Goal: Information Seeking & Learning: Learn about a topic

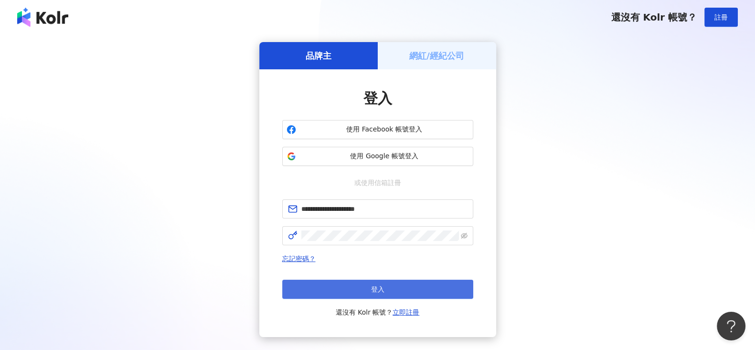
click at [384, 289] on span "登入" at bounding box center [377, 289] width 13 height 8
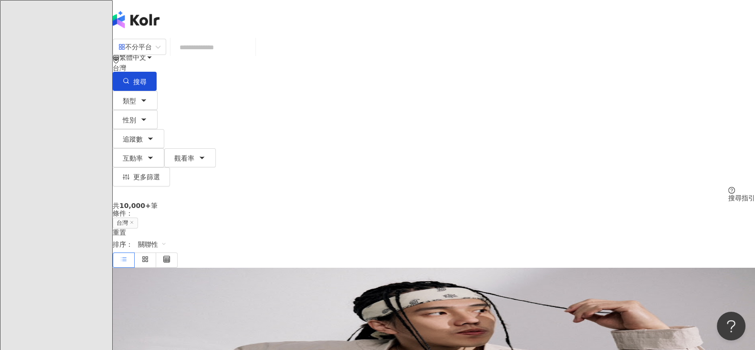
click at [252, 56] on input "search" at bounding box center [212, 47] width 77 height 18
type input "********"
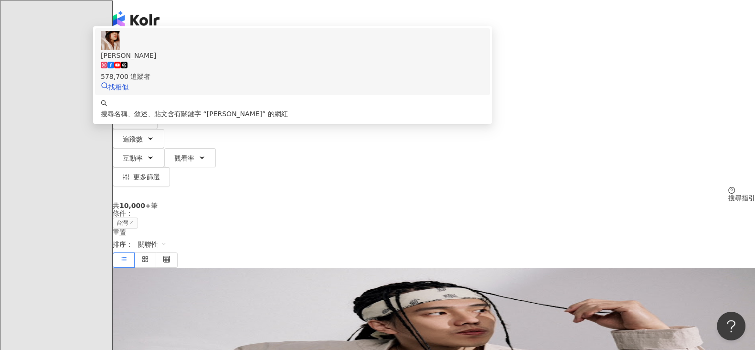
click at [370, 82] on div "578,700 追蹤者" at bounding box center [293, 71] width 384 height 21
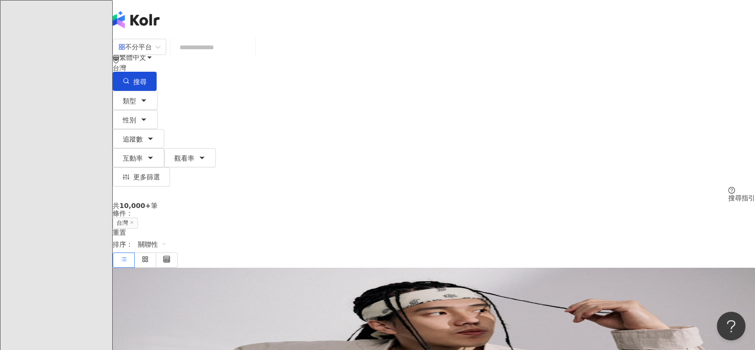
click at [252, 56] on input "search" at bounding box center [212, 47] width 77 height 18
click at [152, 54] on div "不分平台" at bounding box center [134, 46] width 33 height 15
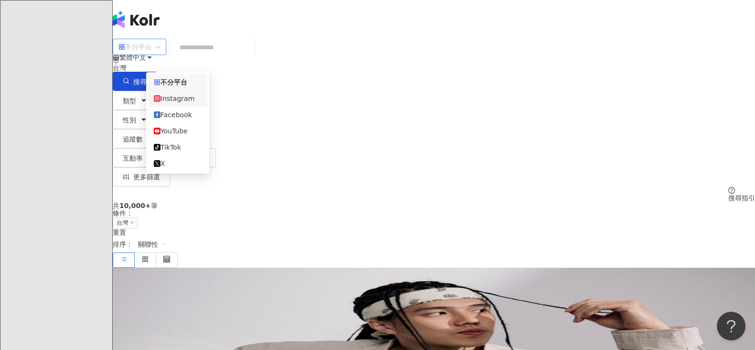
click at [186, 99] on div "Instagram" at bounding box center [178, 98] width 48 height 11
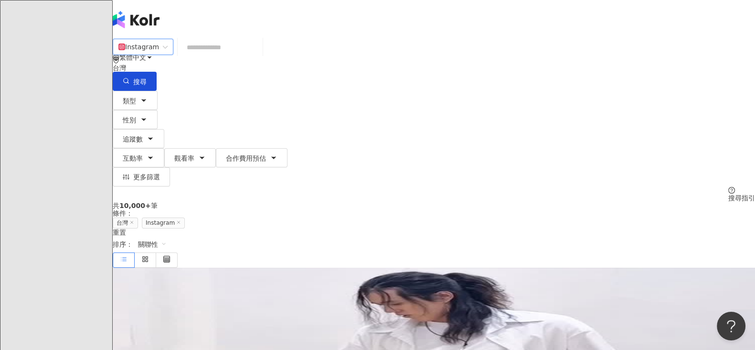
click at [259, 56] on input "search" at bounding box center [219, 47] width 77 height 18
click at [158, 91] on button "類型" at bounding box center [135, 100] width 45 height 19
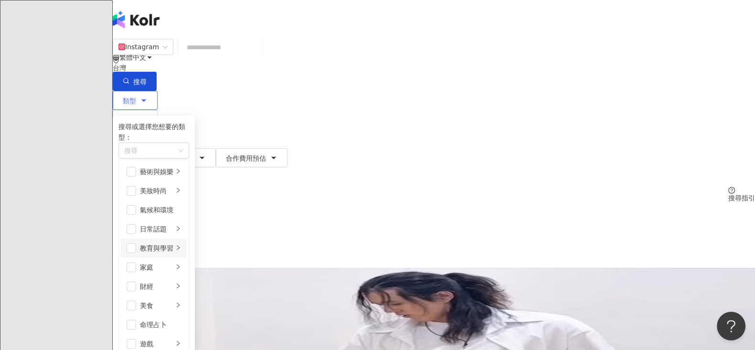
scroll to position [298, 0]
click at [525, 202] on div "共 10,000+ 筆 條件 ： 台灣 Instagram 重置 排序： 關聯性" at bounding box center [434, 234] width 642 height 65
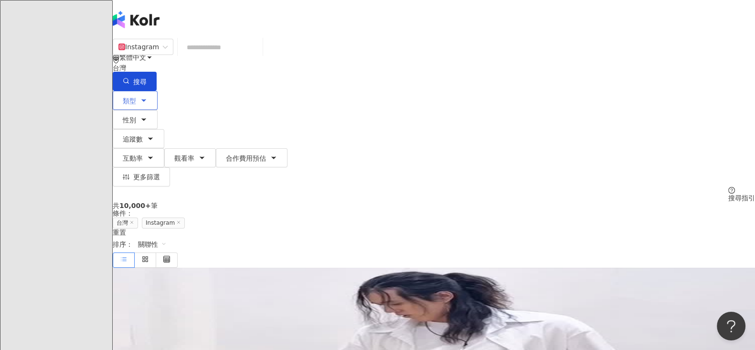
click at [148, 96] on icon "button" at bounding box center [144, 100] width 8 height 8
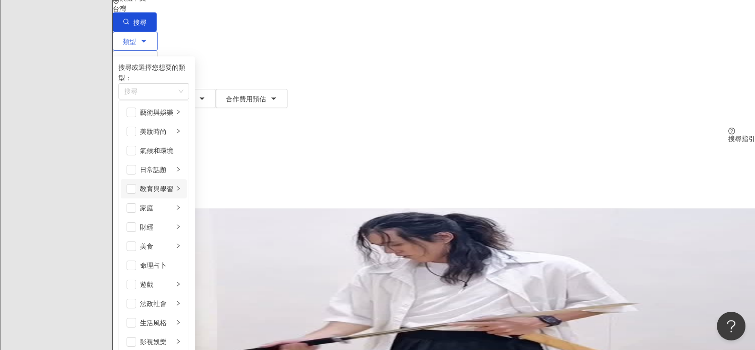
scroll to position [119, 0]
click at [181, 243] on icon "right" at bounding box center [178, 246] width 6 height 6
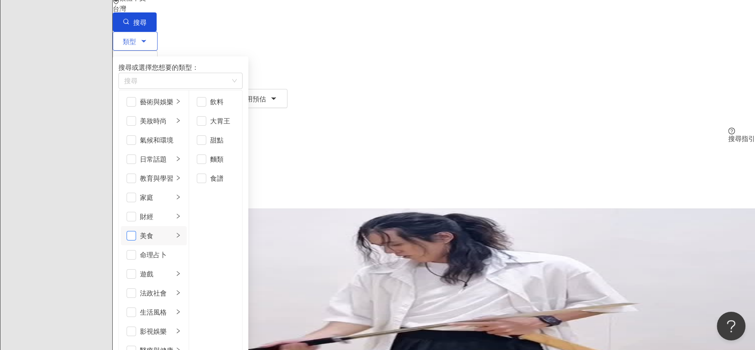
click at [136, 231] on span "button" at bounding box center [132, 236] width 10 height 10
click at [470, 142] on div "共 10,000+ 筆 條件 ： 台灣 Instagram 重置 排序： 關聯性" at bounding box center [434, 174] width 642 height 65
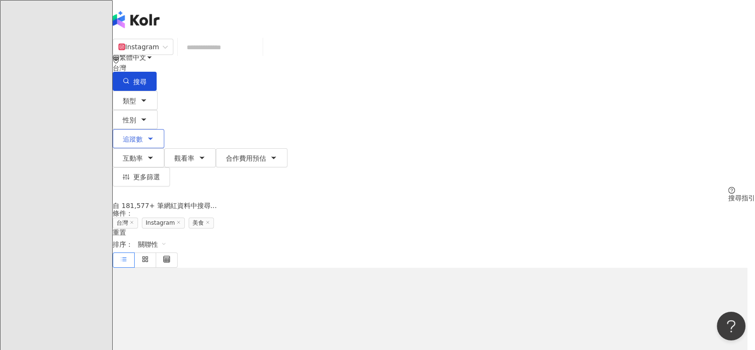
click at [164, 129] on button "追蹤數" at bounding box center [139, 138] width 52 height 19
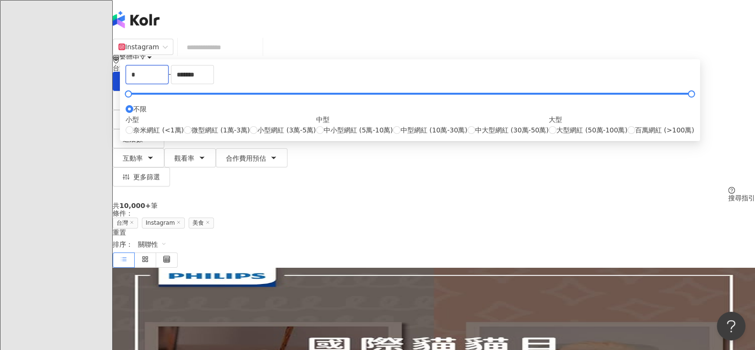
drag, startPoint x: 281, startPoint y: 131, endPoint x: 246, endPoint y: 131, distance: 35.3
click at [246, 131] on div "* - ******* 不限 小型 奈米網紅 (<1萬) 微型網紅 (1萬-3萬) 小型網紅 (3萬-5萬) 中型 中小型網紅 (5萬-10萬) 中型網紅 (…" at bounding box center [410, 100] width 580 height 82
type input "******"
drag, startPoint x: 440, startPoint y: 128, endPoint x: 349, endPoint y: 131, distance: 91.8
click at [349, 131] on div "****** - ******* 不限 小型 奈米網紅 (<1萬) 微型網紅 (1萬-3萬) 小型網紅 (3萬-5萬) 中型 中小型網紅 (5萬-10萬) 中…" at bounding box center [410, 100] width 569 height 70
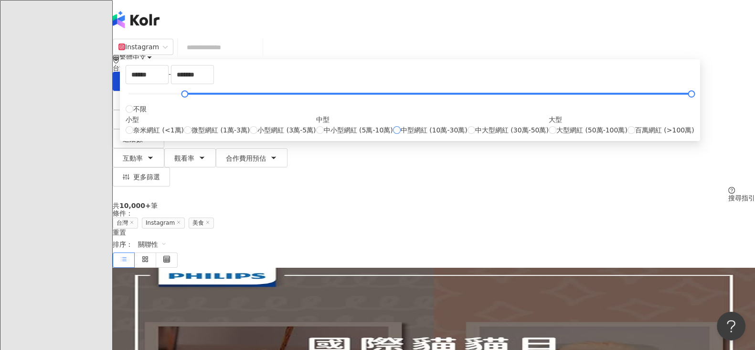
type input "******"
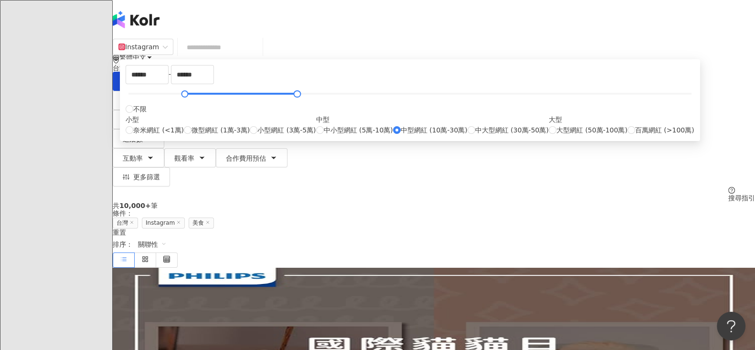
click at [563, 202] on div "共 10,000+ 筆 條件 ： 台灣 Instagram 美食 重置 排序： 關聯性" at bounding box center [434, 234] width 642 height 65
click at [571, 202] on div "共 10,000+ 筆 條件 ： 台灣 Instagram 美食 重置 排序： 關聯性" at bounding box center [434, 234] width 642 height 65
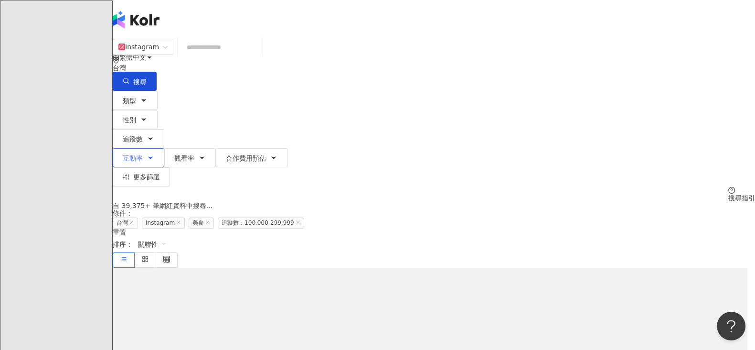
click at [164, 148] on button "互動率" at bounding box center [139, 157] width 52 height 19
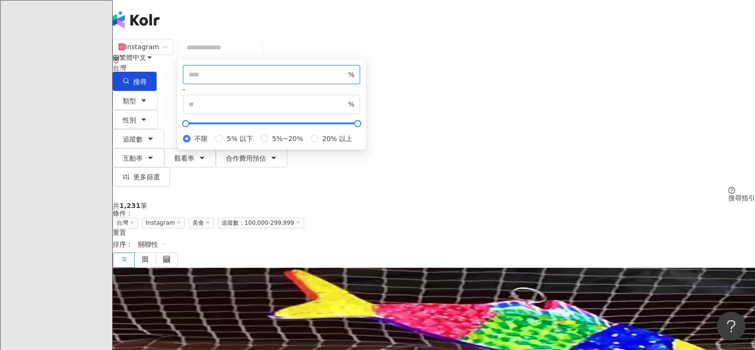
click at [341, 80] on input "number" at bounding box center [268, 74] width 158 height 11
type input "*"
click at [544, 202] on div "共 1,231 筆 條件 ： 台灣 Instagram 美食 追蹤數：100,000-299,999 重置 排序： 關聯性" at bounding box center [434, 234] width 642 height 65
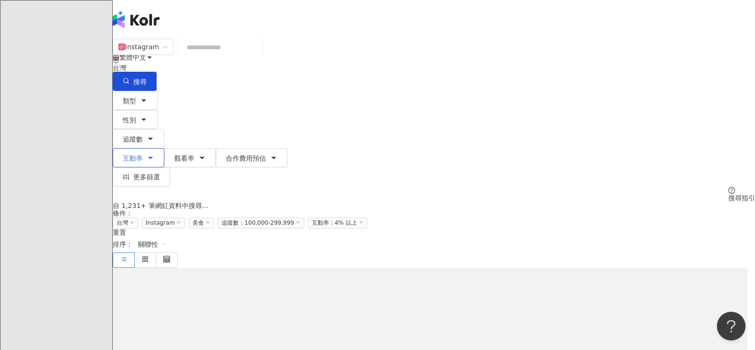
click at [143, 154] on span "互動率" at bounding box center [133, 158] width 20 height 8
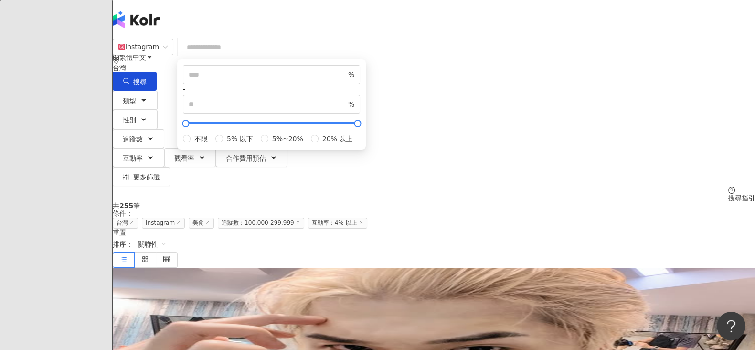
click at [599, 105] on div "Instagram 台灣 搜尋 8d534af2-a698-460c-a7b9-9c9aaa1037ac AMBER李安柏 578,700 追蹤者 搜尋名稱、…" at bounding box center [434, 119] width 642 height 163
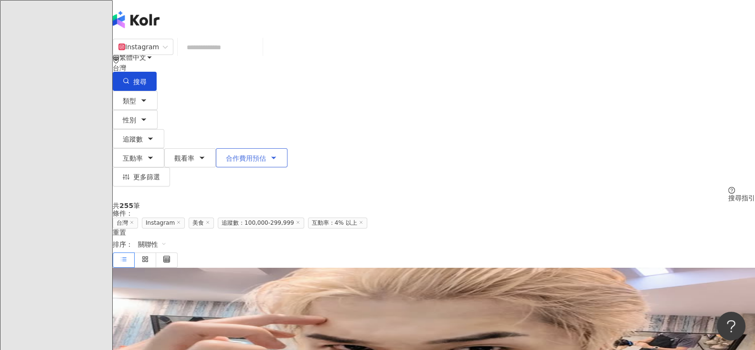
click at [266, 154] on span "合作費用預估" at bounding box center [246, 158] width 40 height 8
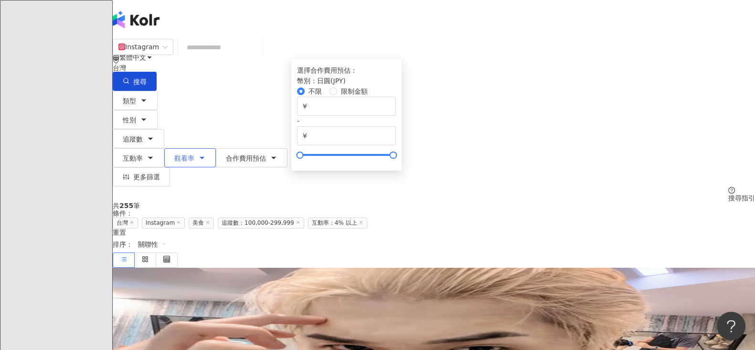
click at [216, 148] on button "觀看率" at bounding box center [190, 157] width 52 height 19
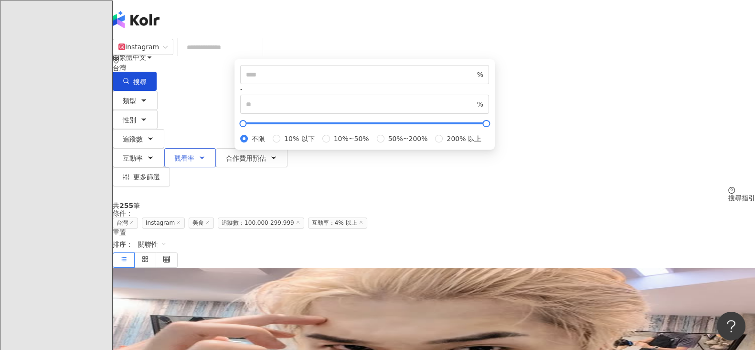
click at [194, 154] on span "觀看率" at bounding box center [184, 158] width 20 height 8
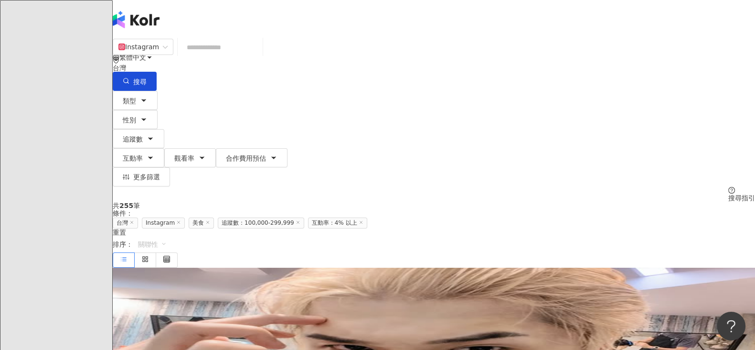
click at [167, 236] on span "關聯性" at bounding box center [152, 243] width 29 height 15
click at [665, 161] on div "追蹤數" at bounding box center [658, 162] width 24 height 11
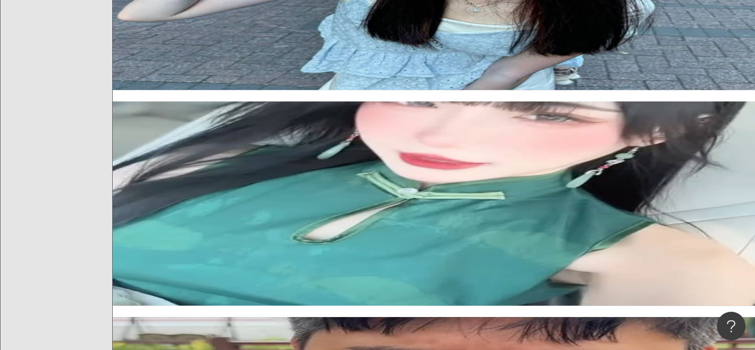
scroll to position [835, 0]
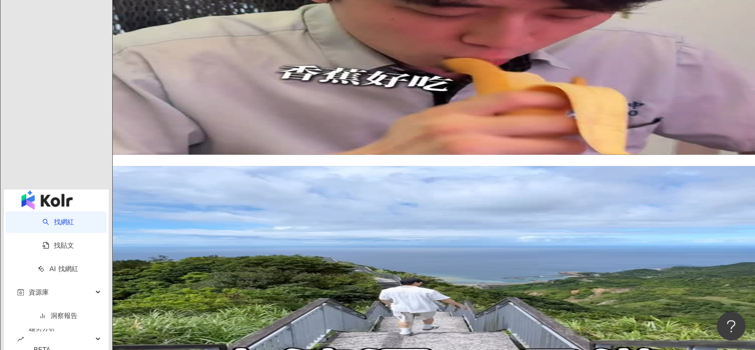
scroll to position [1493, 0]
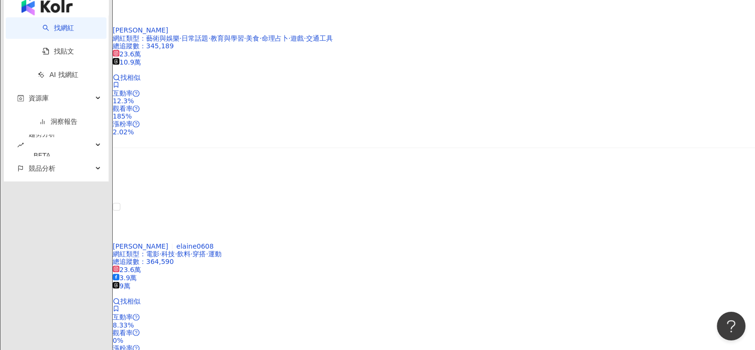
scroll to position [1611, 0]
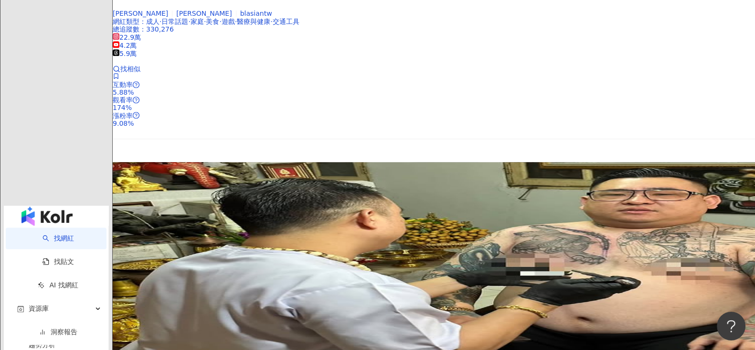
scroll to position [1552, 0]
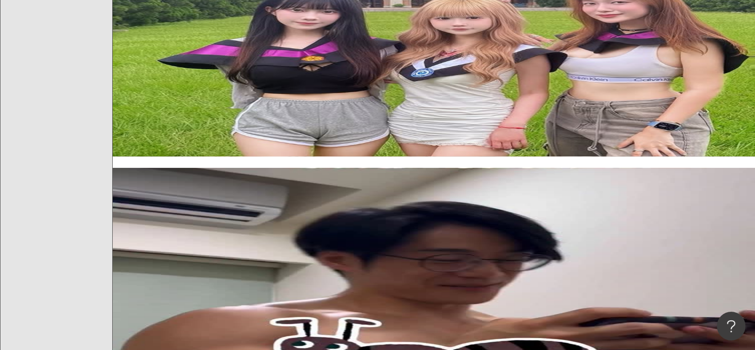
scroll to position [298, 0]
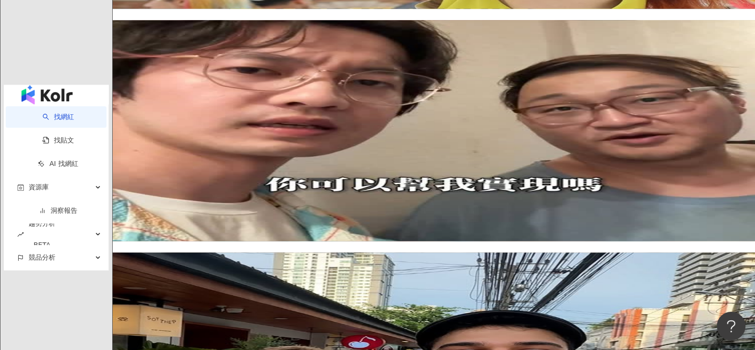
scroll to position [1552, 0]
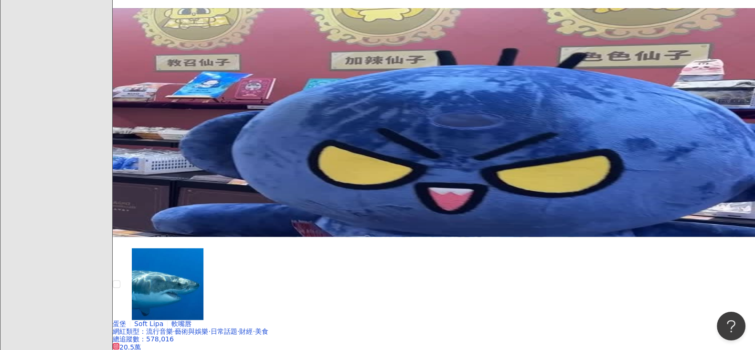
scroll to position [895, 0]
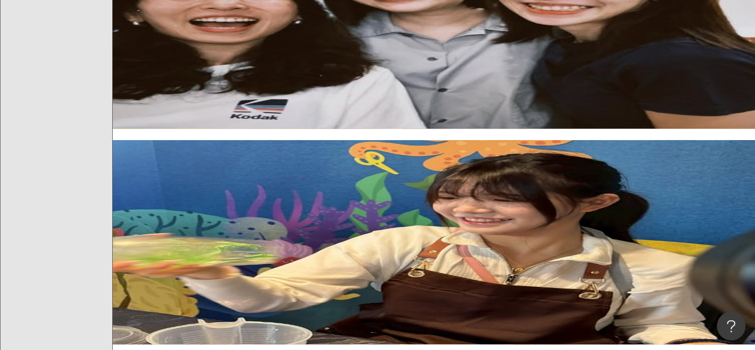
scroll to position [96, 0]
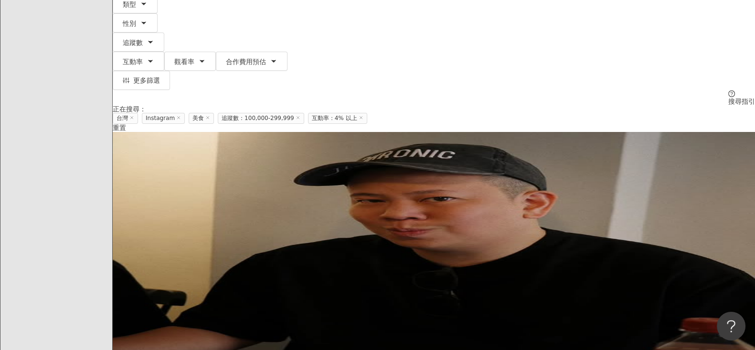
click at [304, 113] on span "追蹤數：100,000-299,999" at bounding box center [261, 118] width 86 height 11
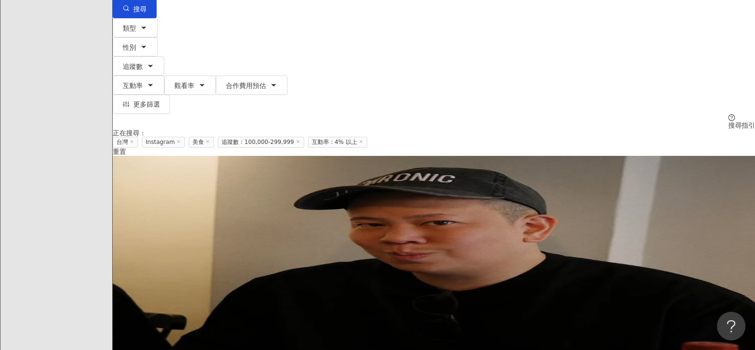
scroll to position [0, 0]
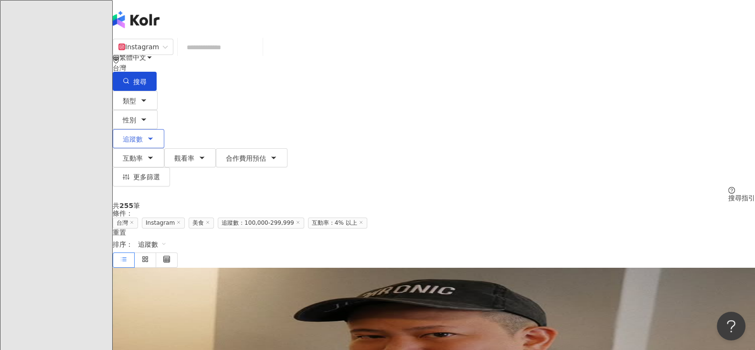
click at [164, 129] on button "追蹤數" at bounding box center [139, 138] width 52 height 19
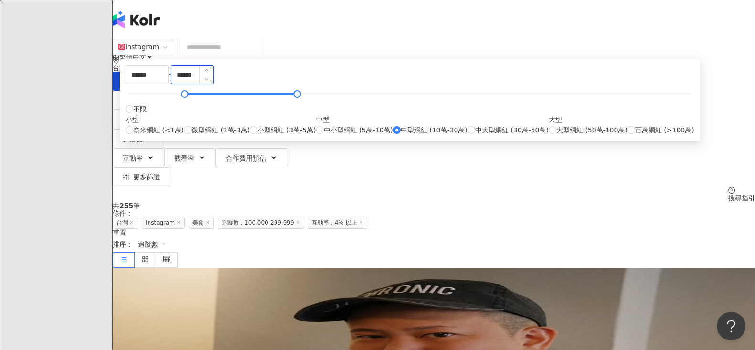
drag, startPoint x: 420, startPoint y: 127, endPoint x: 391, endPoint y: 128, distance: 29.6
click at [213, 84] on input "******" at bounding box center [192, 74] width 42 height 18
type input "******"
click at [537, 202] on div "共 255 筆 條件 ： 台灣 Instagram 美食 追蹤數：100,000-299,999 互動率：4% 以上 重置 排序： 追蹤數" at bounding box center [434, 234] width 642 height 65
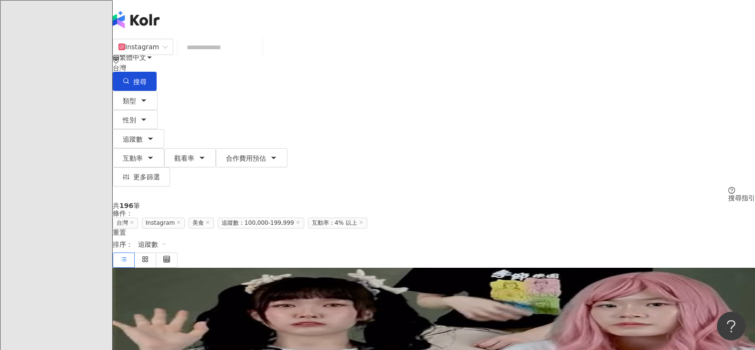
click at [167, 236] on span "追蹤數" at bounding box center [152, 243] width 29 height 15
click at [669, 159] on div "追蹤數" at bounding box center [658, 162] width 24 height 11
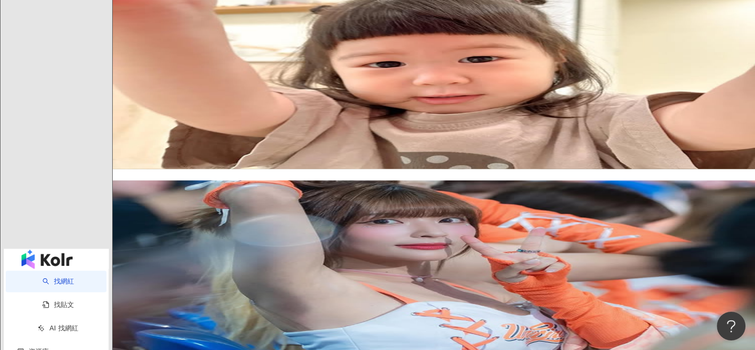
scroll to position [1492, 0]
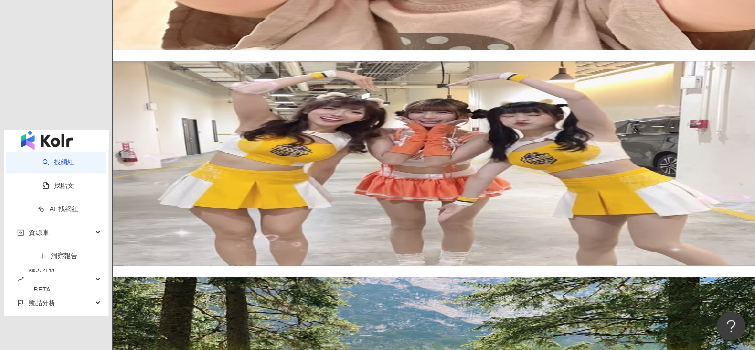
drag, startPoint x: 351, startPoint y: 176, endPoint x: 275, endPoint y: 188, distance: 77.3
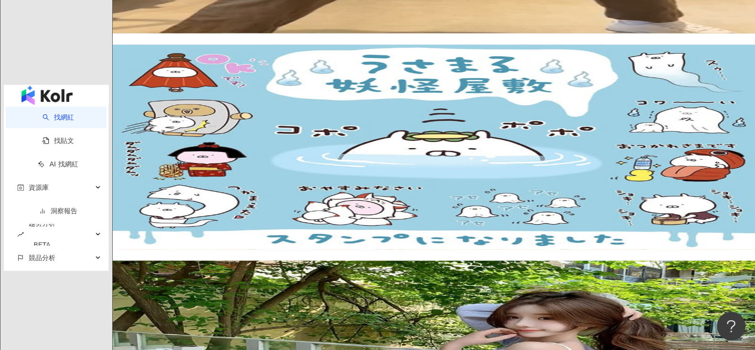
scroll to position [1552, 0]
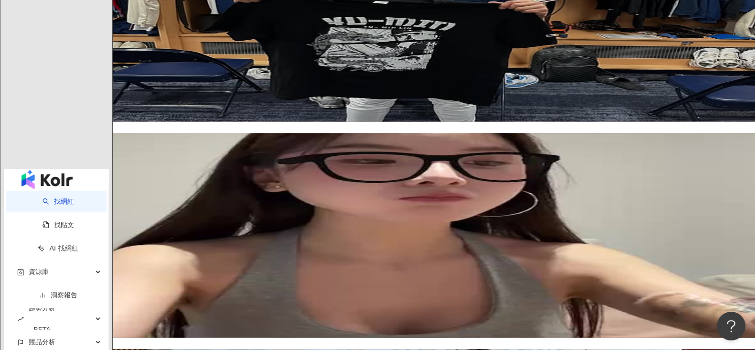
scroll to position [1492, 0]
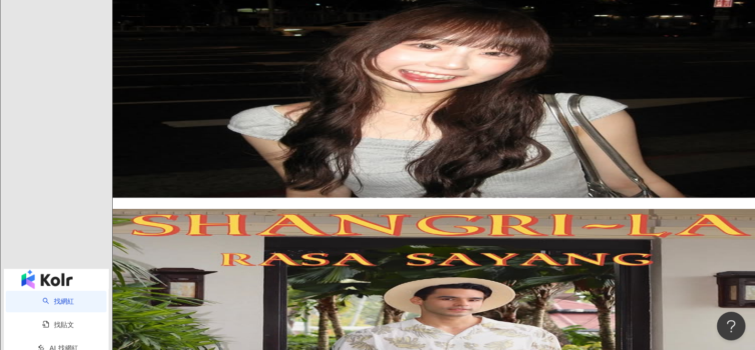
scroll to position [1552, 0]
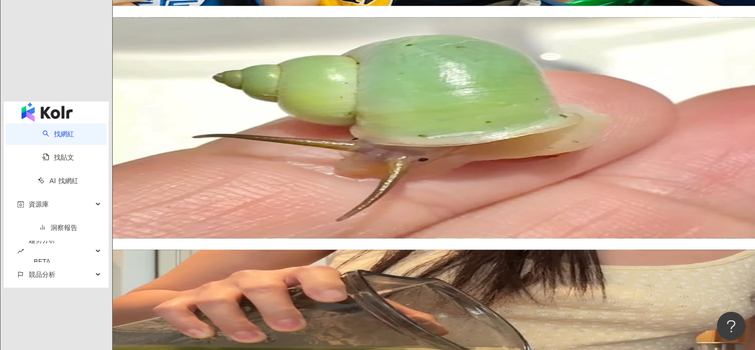
scroll to position [1525, 0]
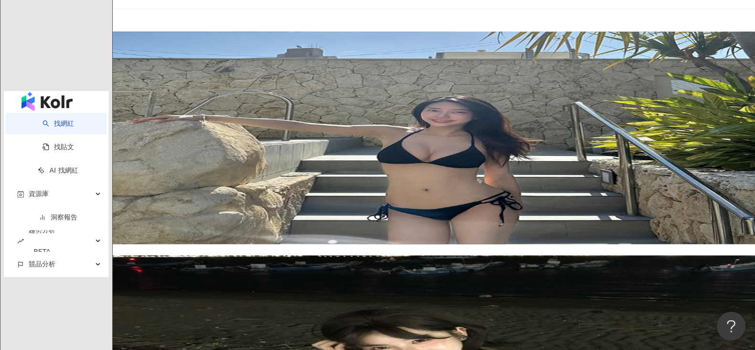
scroll to position [1611, 0]
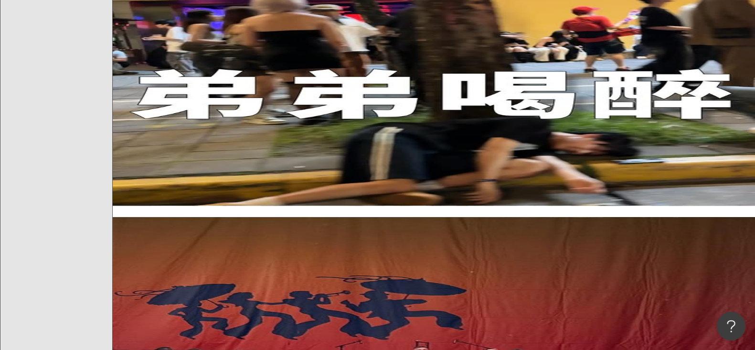
scroll to position [631, 0]
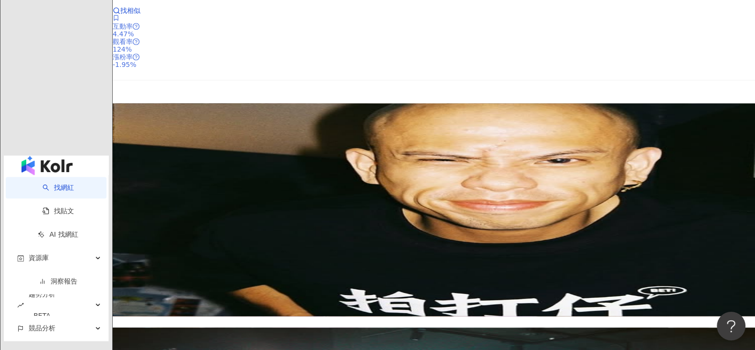
scroll to position [1526, 0]
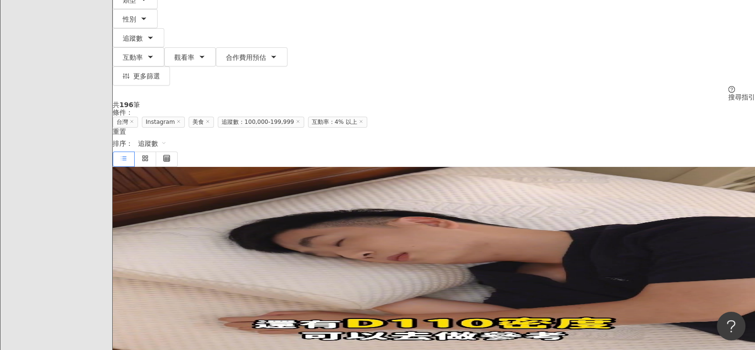
scroll to position [0, 0]
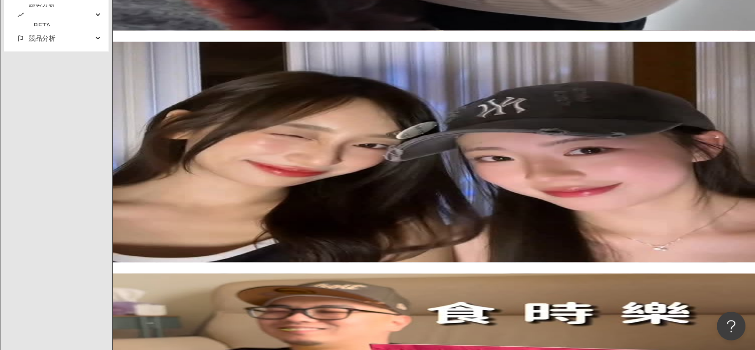
scroll to position [1497, 0]
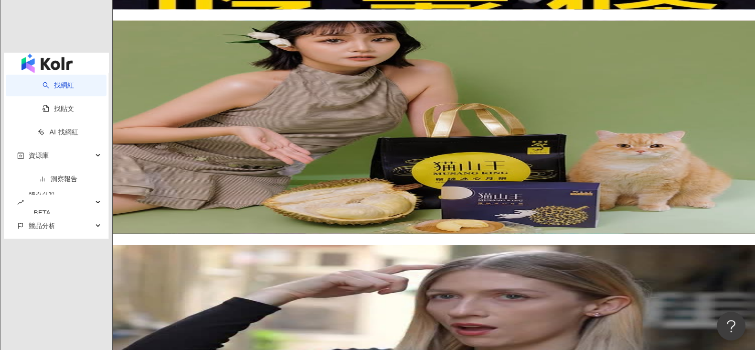
scroll to position [1552, 0]
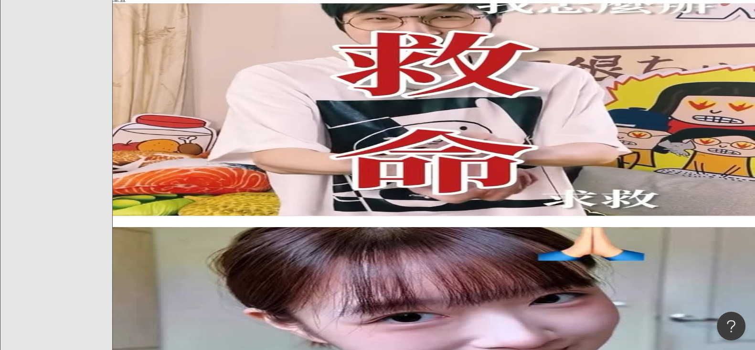
scroll to position [244, 0]
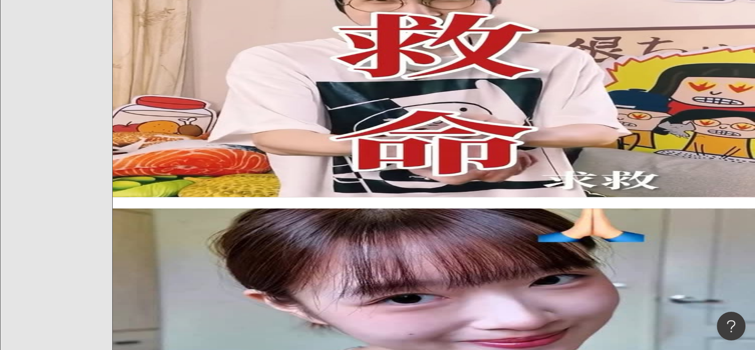
drag, startPoint x: 727, startPoint y: 163, endPoint x: 731, endPoint y: 171, distance: 8.3
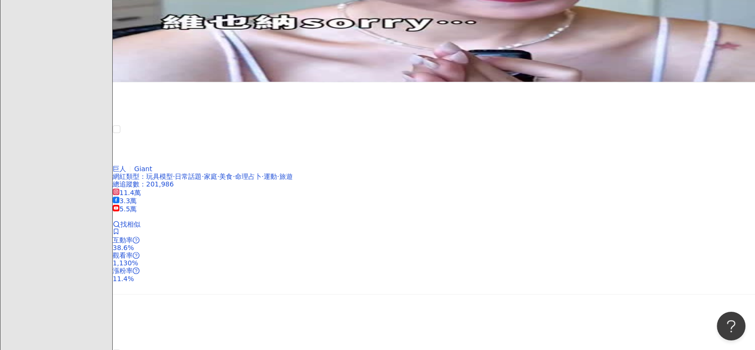
scroll to position [602, 0]
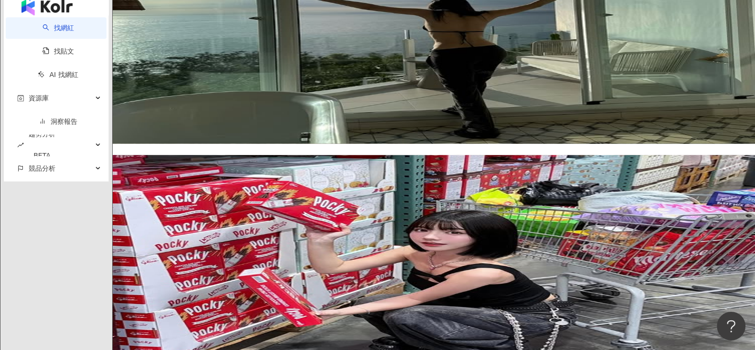
scroll to position [1676, 0]
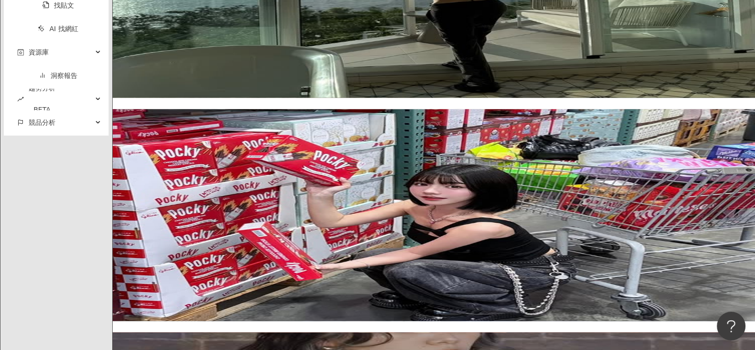
drag, startPoint x: 466, startPoint y: 120, endPoint x: 566, endPoint y: 134, distance: 100.7
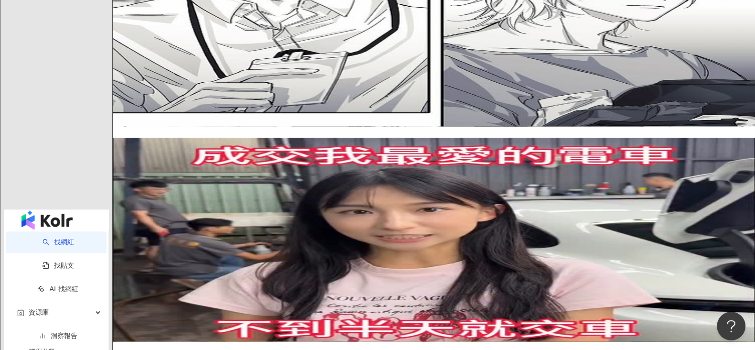
scroll to position [1492, 0]
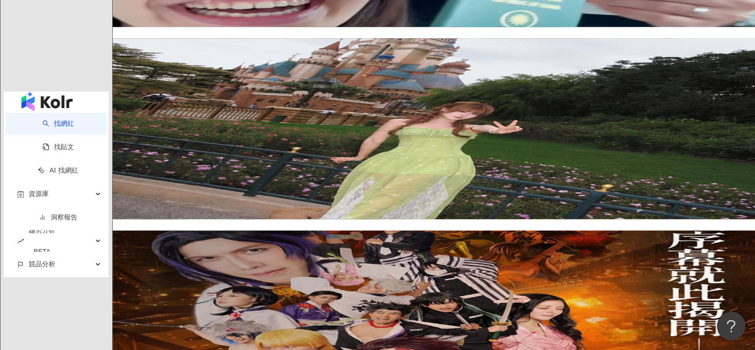
scroll to position [1577, 0]
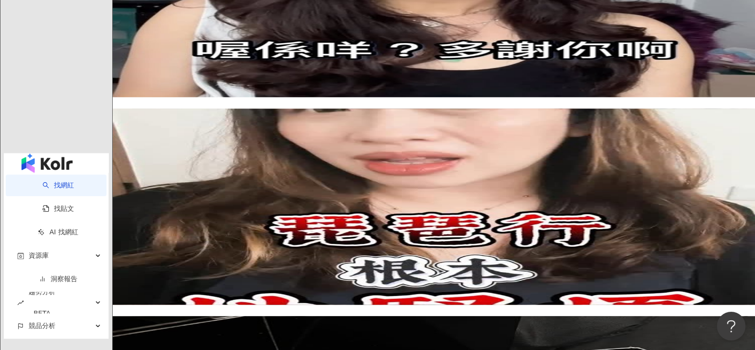
scroll to position [1531, 0]
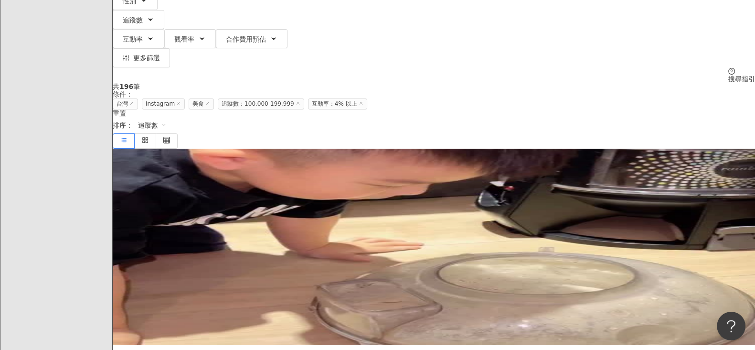
scroll to position [0, 0]
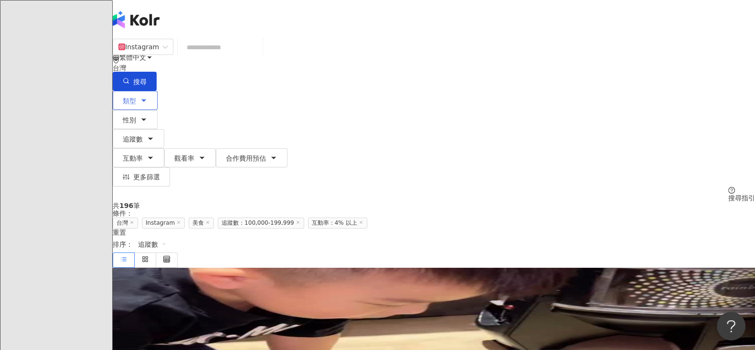
click at [136, 97] on span "類型" at bounding box center [129, 101] width 13 height 8
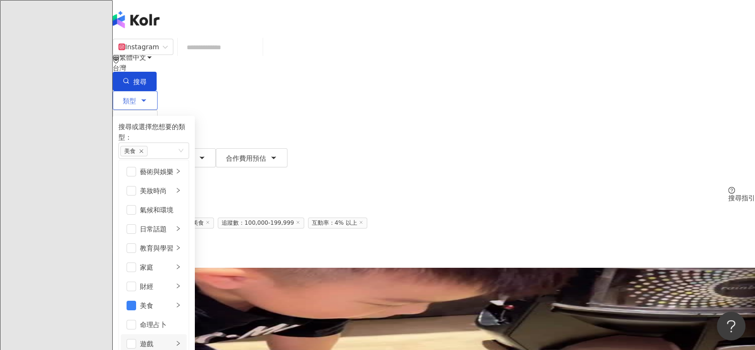
scroll to position [179, 0]
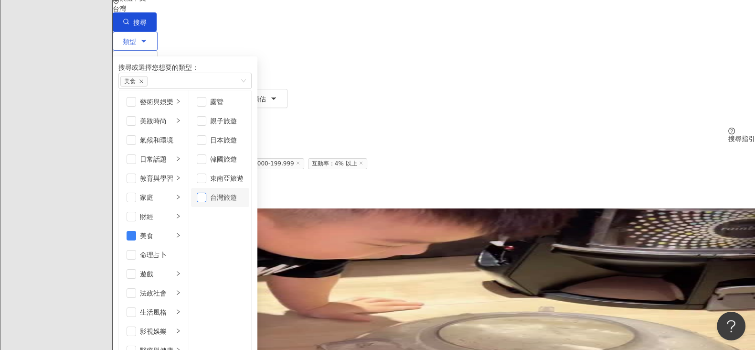
click at [206, 202] on span "button" at bounding box center [202, 197] width 10 height 10
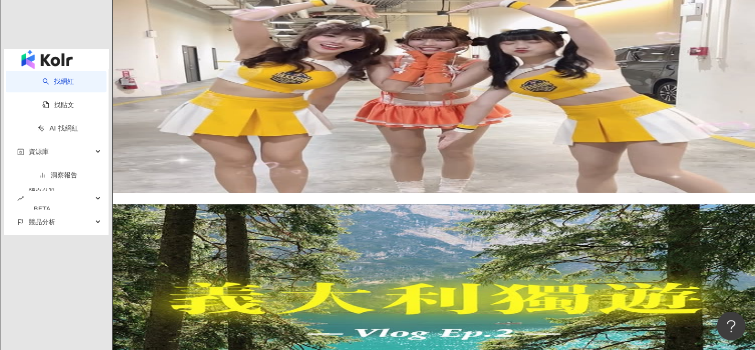
scroll to position [1635, 0]
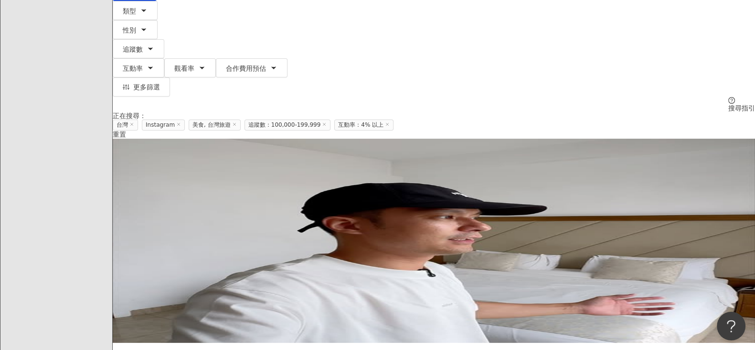
scroll to position [0, 0]
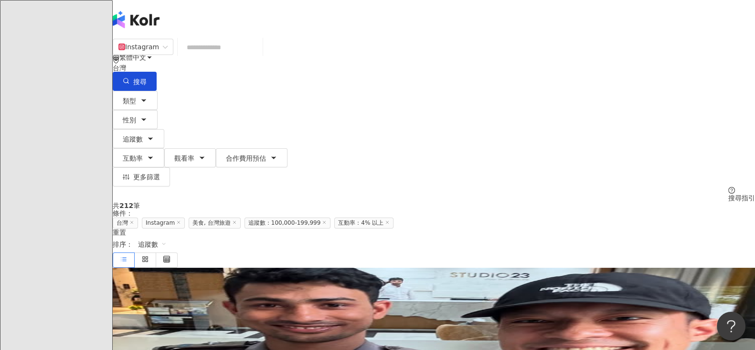
click at [259, 56] on input "search" at bounding box center [219, 47] width 77 height 18
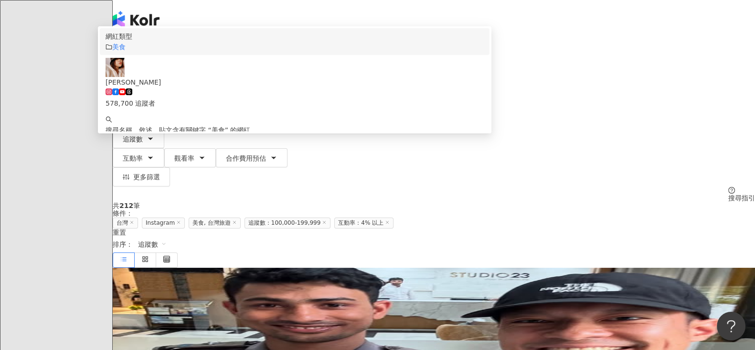
click at [239, 97] on div "Instagram ** 台灣 搜尋 customizedTag 8d534af2-a698-460c-a7b9-9c9aaa1037ac 網紅類型 美食 A…" at bounding box center [434, 119] width 642 height 163
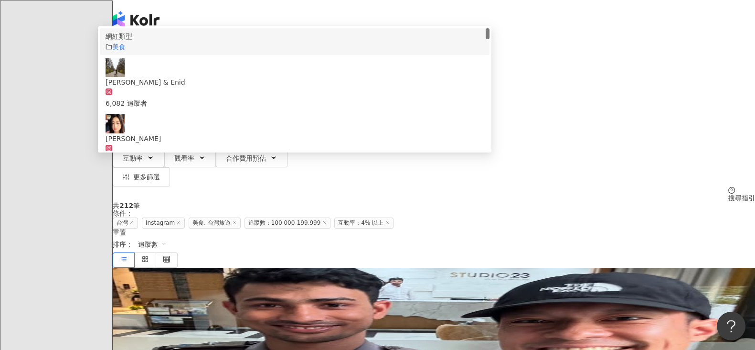
click at [147, 78] on span "搜尋" at bounding box center [139, 82] width 13 height 8
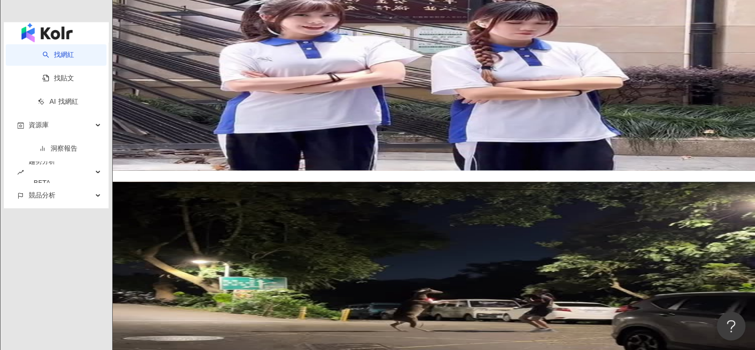
scroll to position [1641, 0]
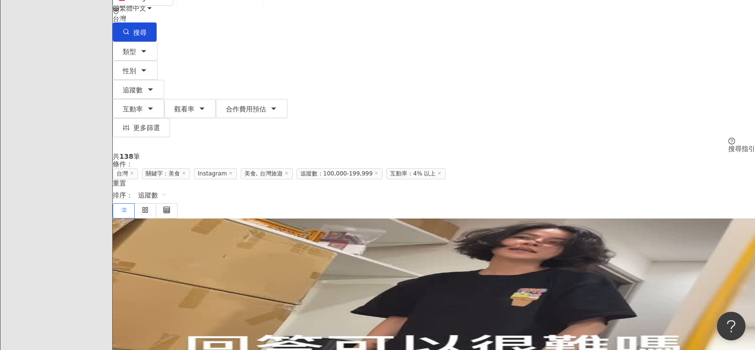
scroll to position [0, 0]
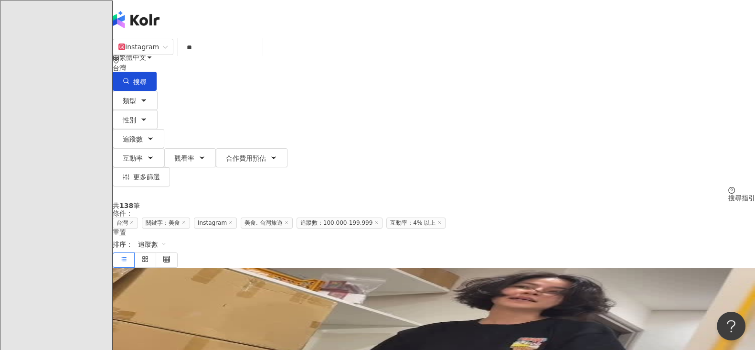
click at [248, 56] on input "**" at bounding box center [219, 47] width 77 height 18
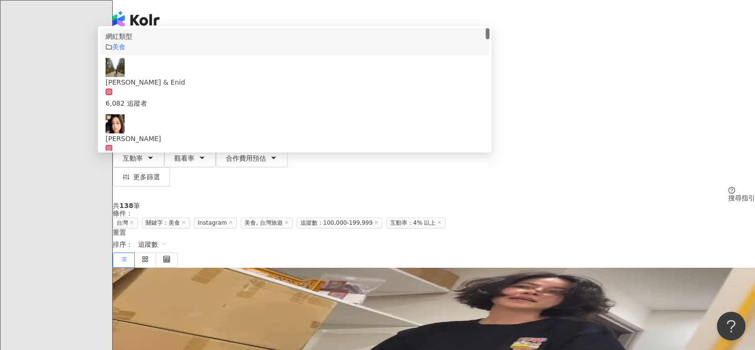
type input "*"
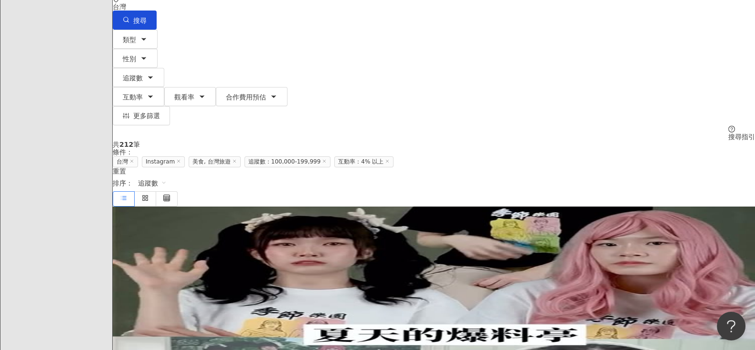
scroll to position [238, 0]
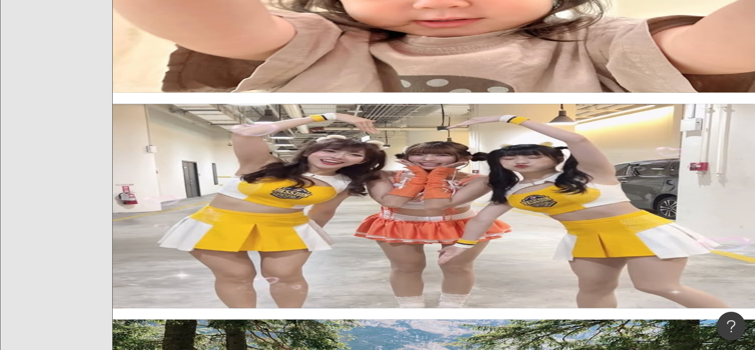
scroll to position [1611, 0]
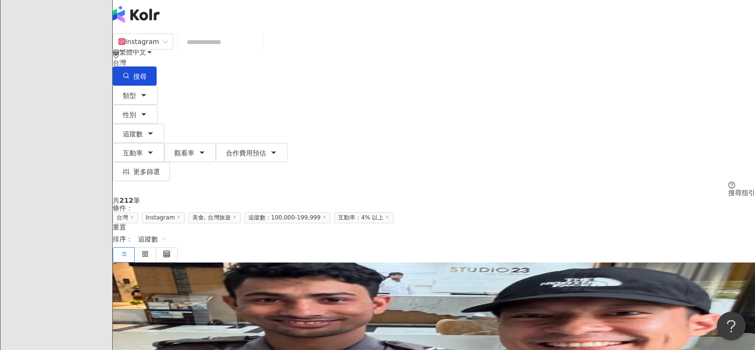
scroll to position [0, 0]
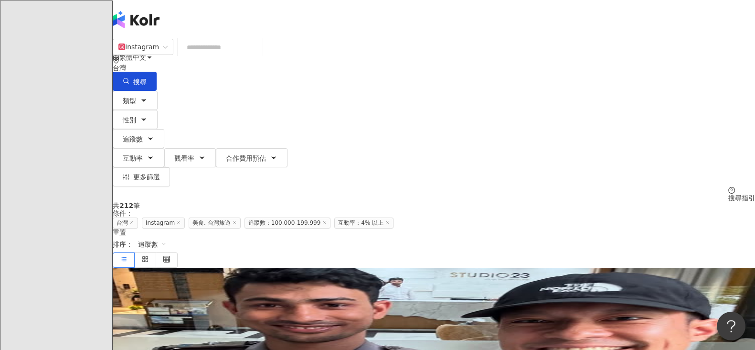
click at [331, 217] on span "追蹤數：100,000-199,999" at bounding box center [288, 222] width 86 height 11
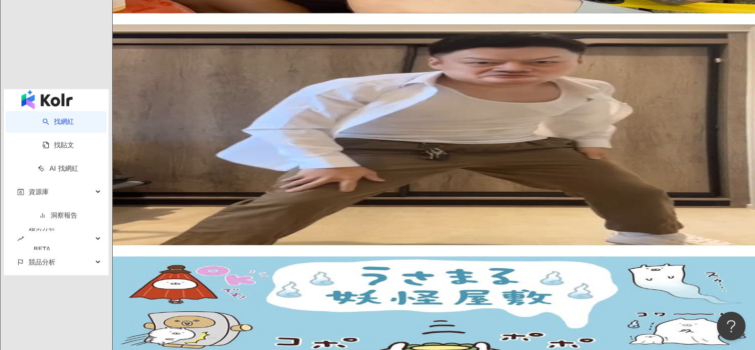
scroll to position [1684, 0]
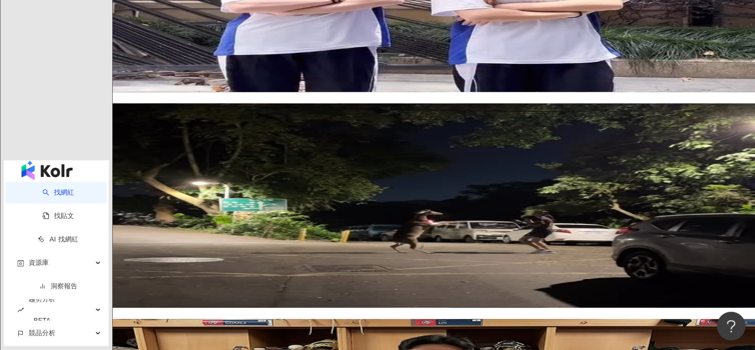
scroll to position [1624, 0]
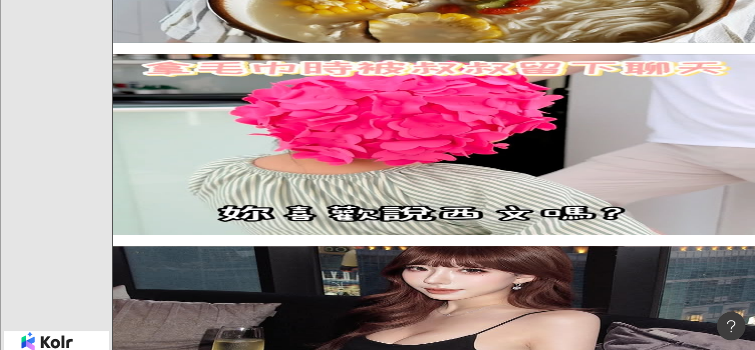
scroll to position [1552, 0]
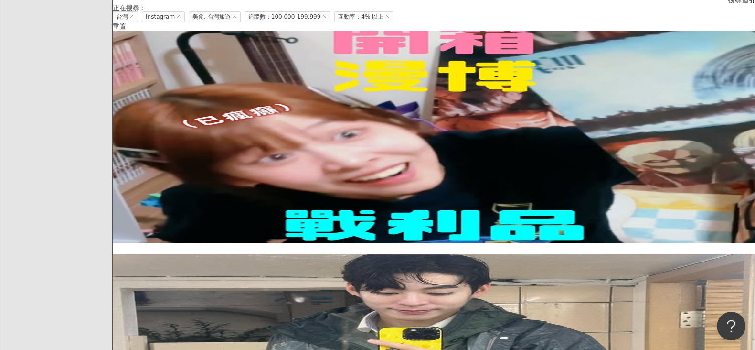
scroll to position [15, 0]
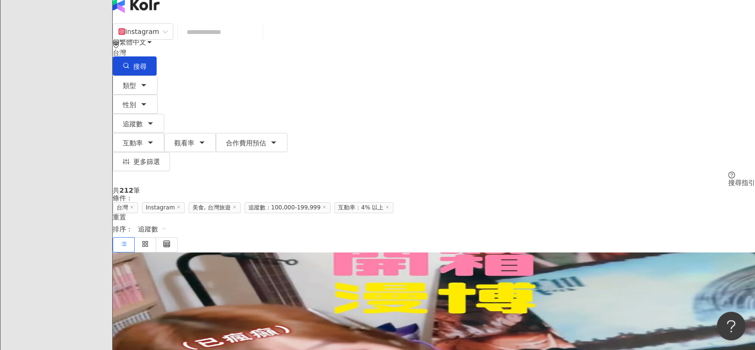
click at [304, 331] on span "旅遊" at bounding box center [296, 335] width 13 height 8
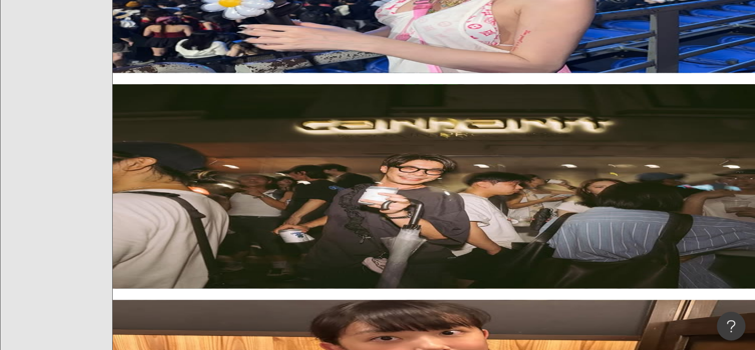
scroll to position [1567, 0]
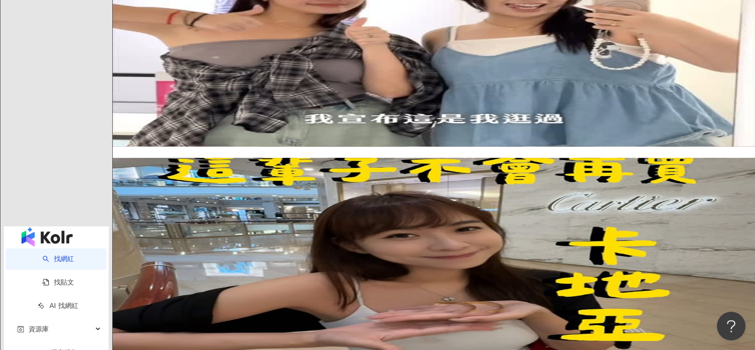
scroll to position [1629, 0]
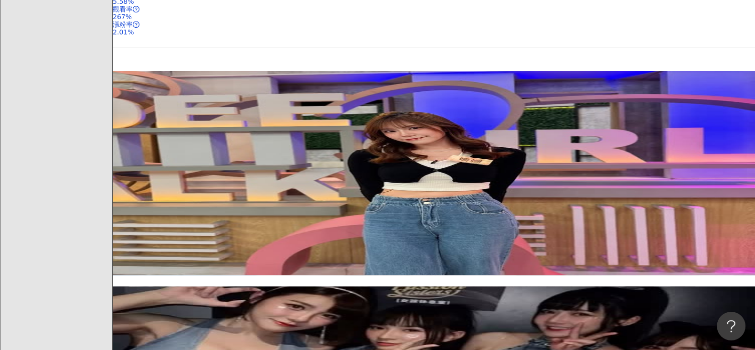
scroll to position [1492, 0]
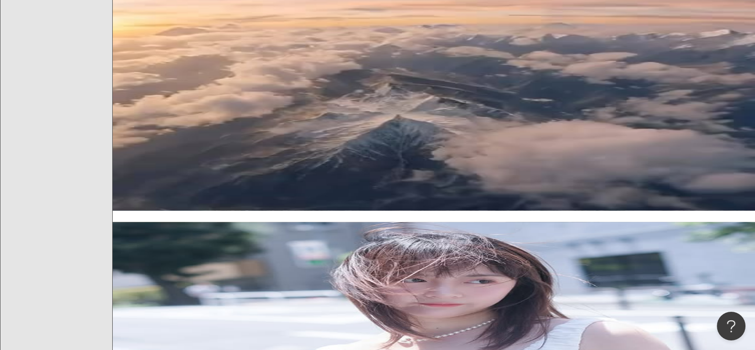
scroll to position [0, 0]
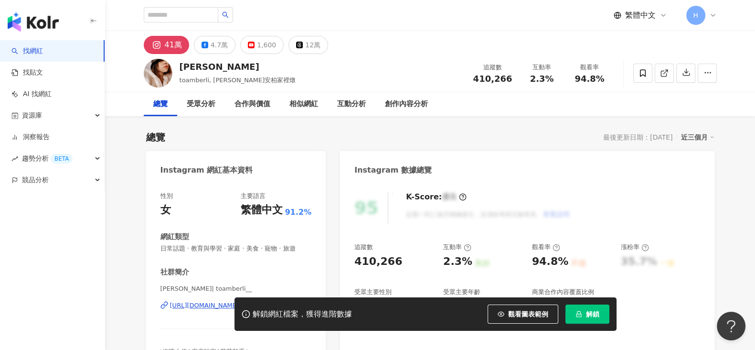
click at [556, 28] on div "繁體中文 H" at bounding box center [430, 15] width 573 height 31
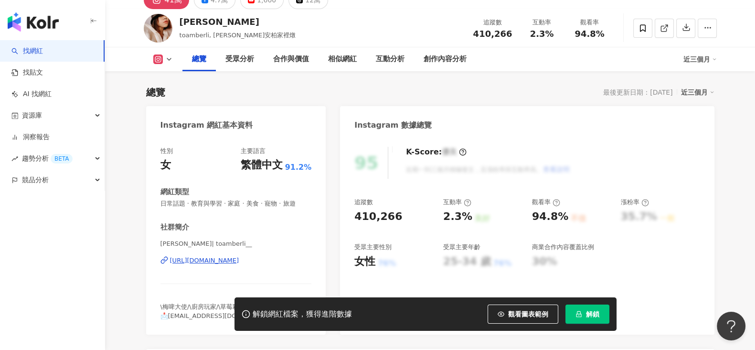
scroll to position [59, 0]
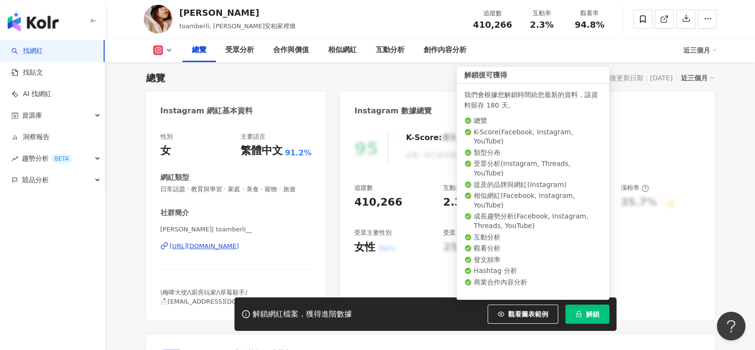
click at [580, 313] on icon "lock" at bounding box center [579, 313] width 7 height 7
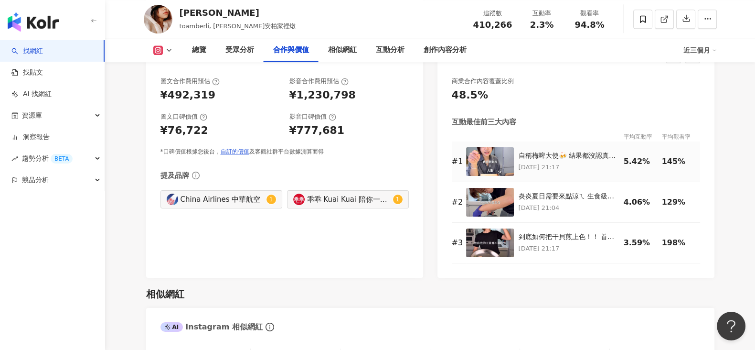
scroll to position [1254, 0]
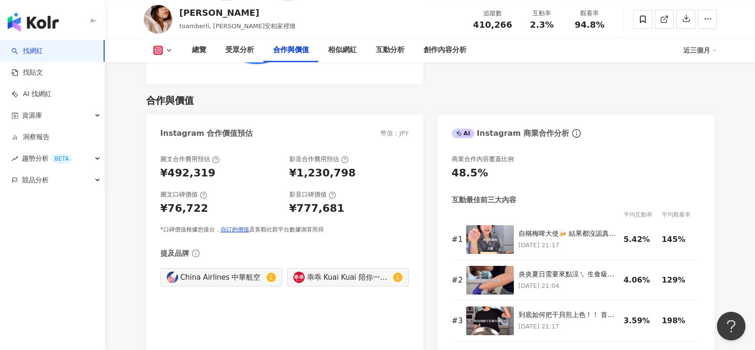
click at [400, 137] on div "幣值：JPY" at bounding box center [395, 133] width 28 height 9
drag, startPoint x: 397, startPoint y: 136, endPoint x: 410, endPoint y: 138, distance: 13.0
click at [410, 138] on div "Instagram 合作價值預估 幣值：JPY" at bounding box center [284, 129] width 277 height 31
click at [407, 168] on div "¥1,230,798" at bounding box center [348, 173] width 119 height 15
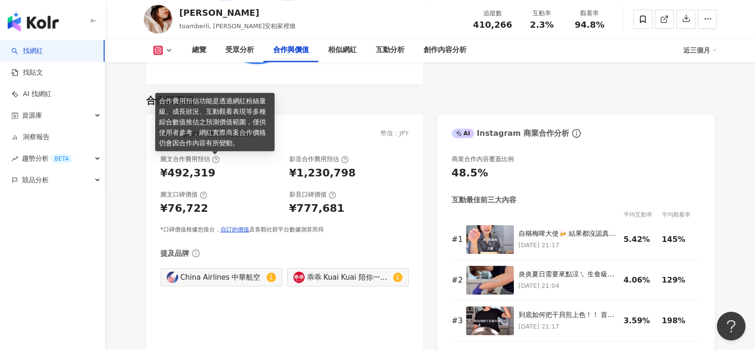
click at [215, 161] on icon at bounding box center [216, 160] width 8 height 8
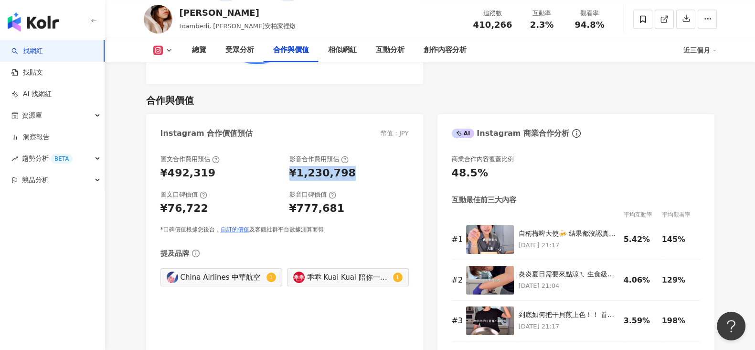
drag, startPoint x: 288, startPoint y: 171, endPoint x: 353, endPoint y: 171, distance: 65.0
click at [353, 171] on div "圖文合作費用預估 ¥492,319 影音合作費用預估 ¥1,230,798" at bounding box center [284, 168] width 248 height 26
copy div "¥1,230,798"
drag, startPoint x: 167, startPoint y: 172, endPoint x: 207, endPoint y: 175, distance: 40.7
click at [207, 175] on div "¥492,319" at bounding box center [219, 173] width 119 height 15
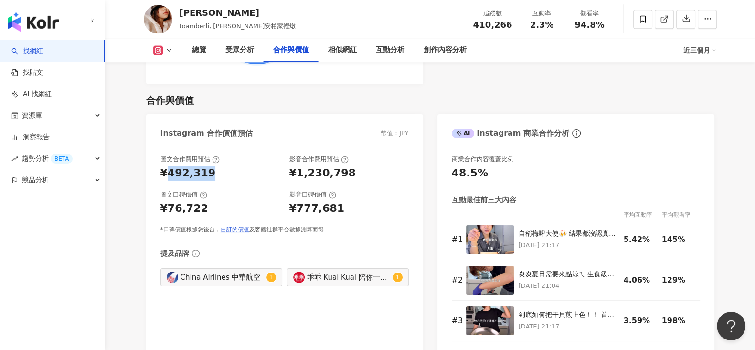
copy div "492,319"
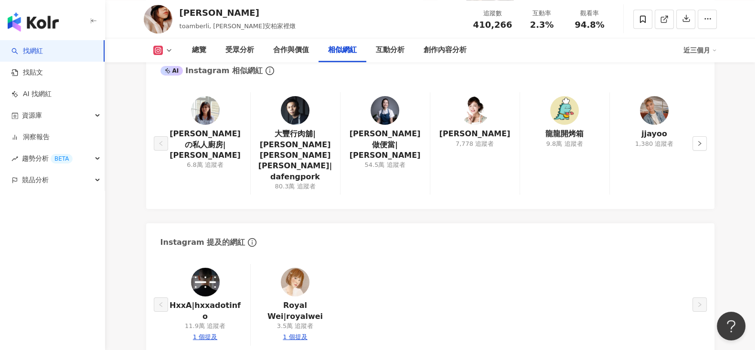
scroll to position [1552, 0]
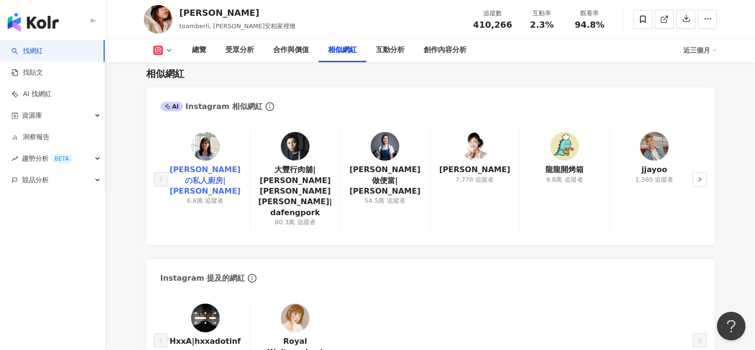
click at [220, 169] on link "Amyの私人廚房|Amy" at bounding box center [205, 180] width 75 height 32
click at [633, 61] on div "總覽 受眾分析 合作與價值 相似網紅 互動分析 創作內容分析" at bounding box center [432, 50] width 501 height 24
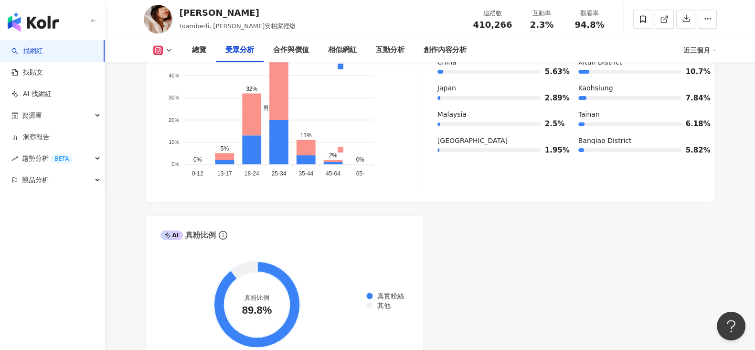
scroll to position [835, 0]
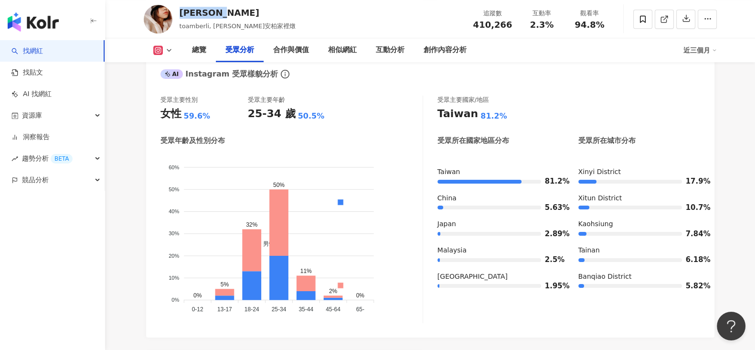
drag, startPoint x: 179, startPoint y: 11, endPoint x: 252, endPoint y: 11, distance: 72.6
click at [252, 11] on div "AMBER李安柏" at bounding box center [238, 13] width 117 height 12
copy div "AMBER李安柏"
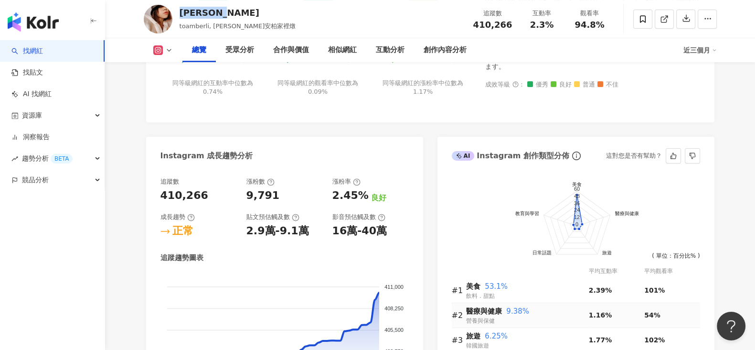
scroll to position [417, 0]
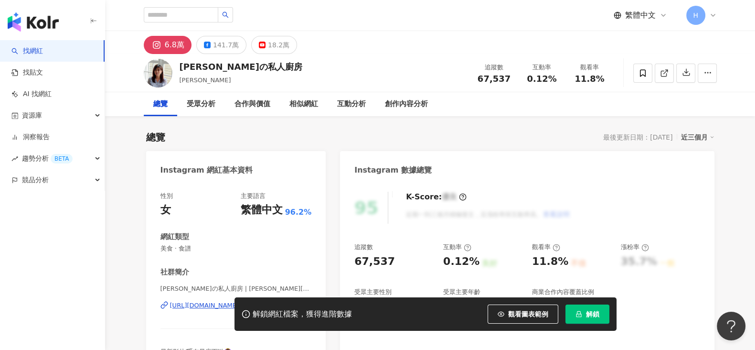
click at [177, 308] on div "解鎖網紅檔案，獲得進階數據 觀看圖表範例 解鎖" at bounding box center [377, 313] width 755 height 33
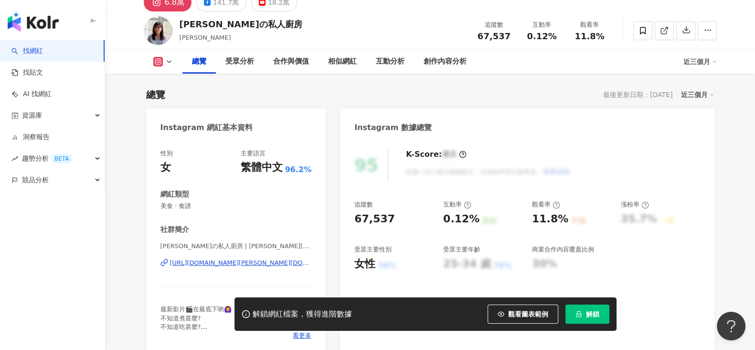
scroll to position [59, 0]
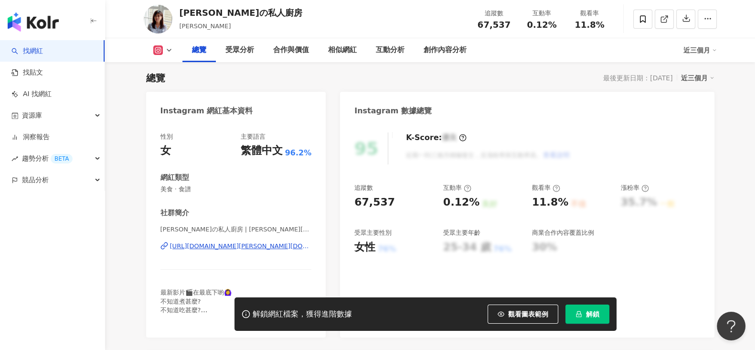
click at [234, 248] on div "https://www.instagram.com/amy.der.kitchen/" at bounding box center [241, 246] width 142 height 9
click at [43, 53] on link "找網紅" at bounding box center [27, 51] width 32 height 10
click at [29, 17] on img "button" at bounding box center [33, 21] width 51 height 19
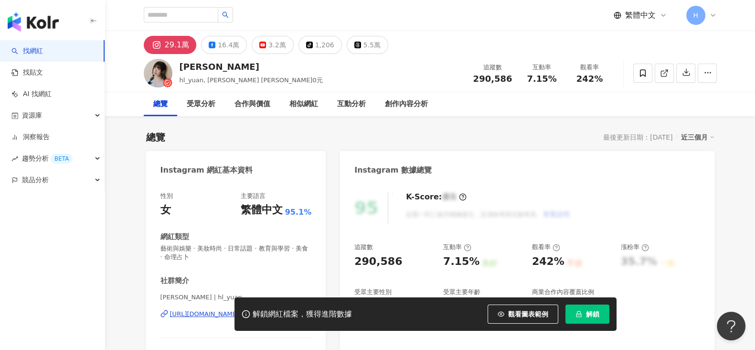
click at [258, 192] on div "性別 女 主要語言 繁體中文 95.1% 網紅類型 藝術與娛樂 · 美妝時尚 · 日常話題 · 教育與學習 · 美食 · 命理占卜 社群簡介 黃琳媛𝑨𝒍𝒍𝒚 …" at bounding box center [235, 287] width 151 height 191
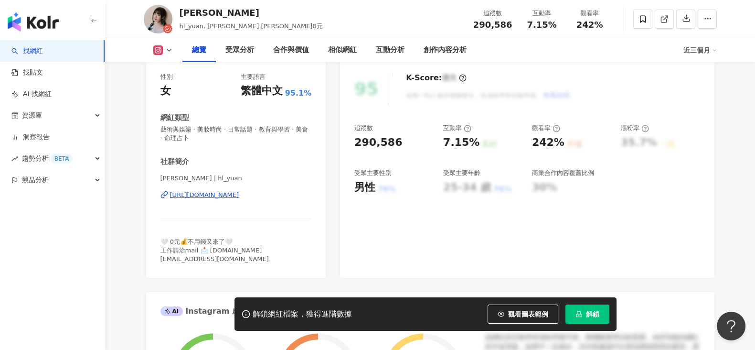
click at [195, 193] on div "https://www.instagram.com/hl_yuan/" at bounding box center [204, 195] width 69 height 9
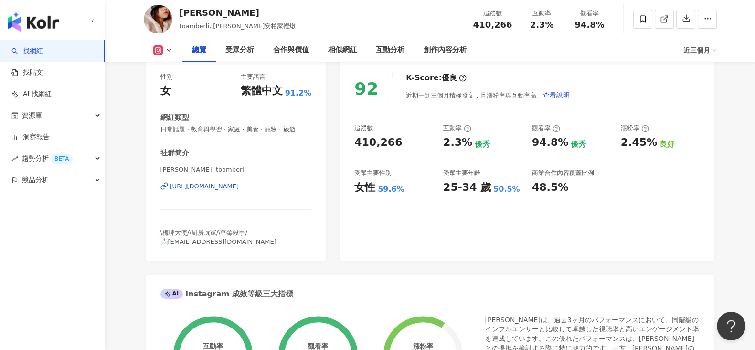
scroll to position [119, 0]
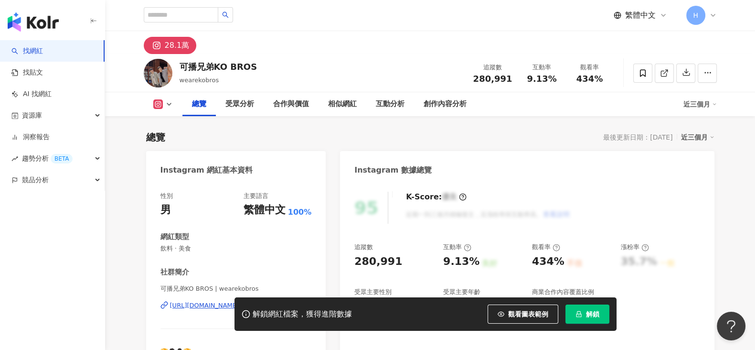
scroll to position [179, 0]
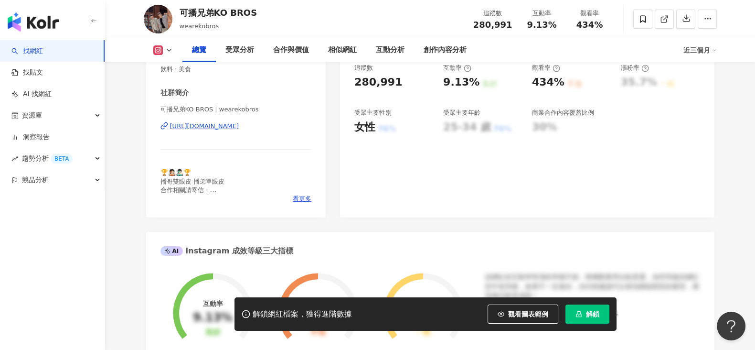
click at [239, 123] on div "[URL][DOMAIN_NAME]" at bounding box center [204, 126] width 69 height 9
click at [599, 316] on span "解鎖" at bounding box center [592, 314] width 13 height 8
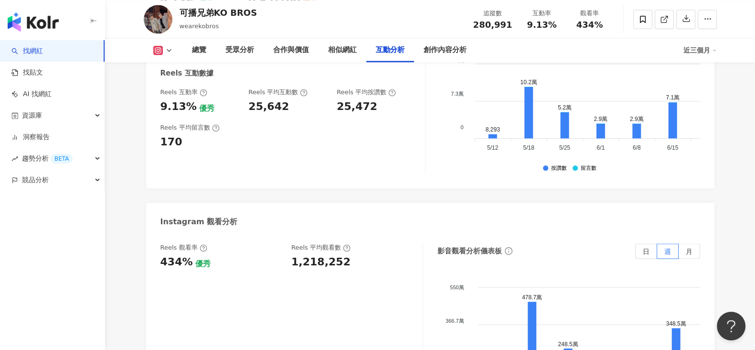
scroll to position [2089, 0]
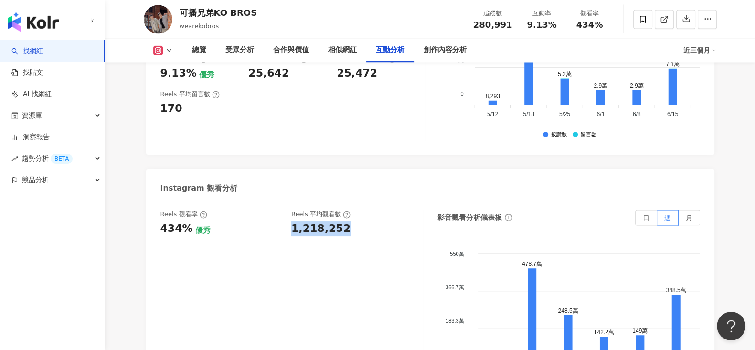
drag, startPoint x: 288, startPoint y: 192, endPoint x: 343, endPoint y: 192, distance: 54.9
click at [343, 210] on div "Reels 觀看率 434% 優秀 [PERSON_NAME] 平均觀看數 1,218,252" at bounding box center [286, 223] width 253 height 26
copy div "1,218,252"
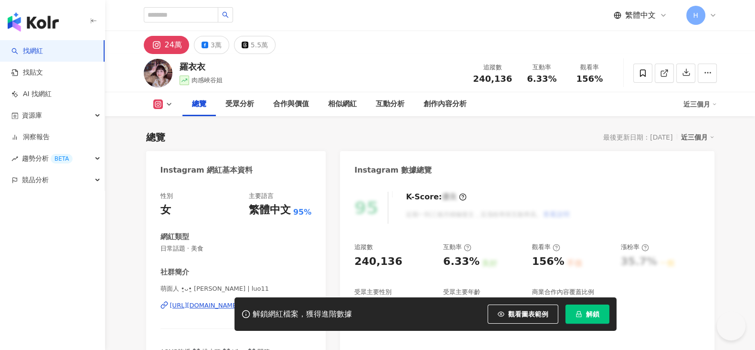
scroll to position [59, 0]
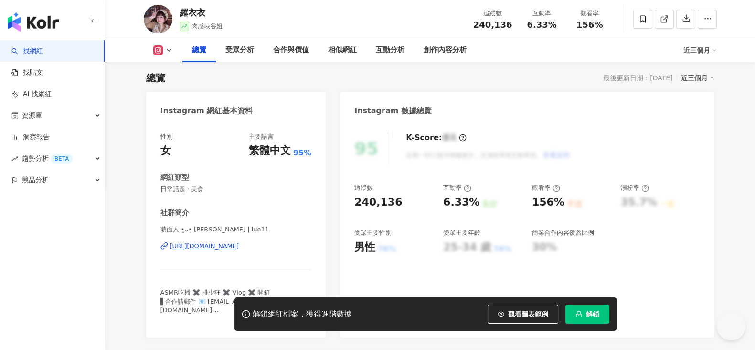
click at [237, 247] on div "[URL][DOMAIN_NAME]" at bounding box center [204, 246] width 69 height 9
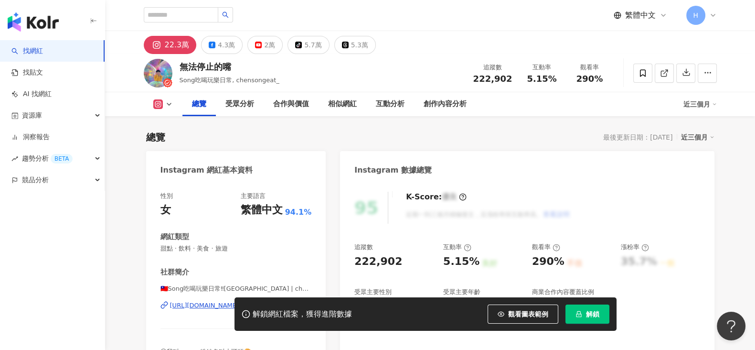
scroll to position [179, 0]
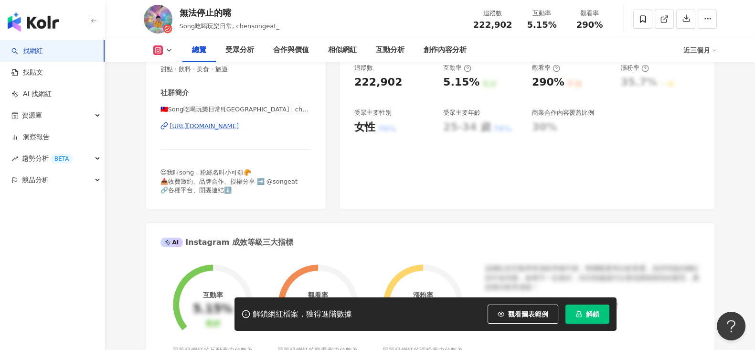
click at [239, 128] on div "https://www.instagram.com/chensongeat_/" at bounding box center [204, 126] width 69 height 9
click at [599, 309] on button "解鎖" at bounding box center [587, 313] width 44 height 19
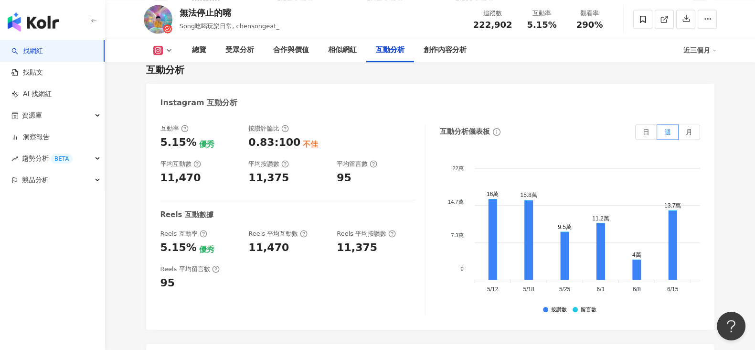
scroll to position [2097, 0]
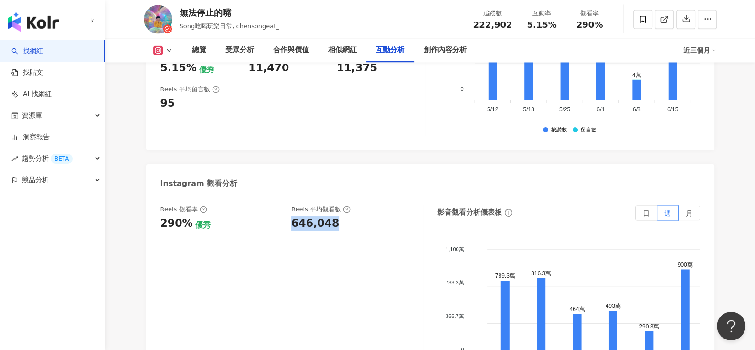
drag, startPoint x: 289, startPoint y: 188, endPoint x: 332, endPoint y: 189, distance: 43.0
click at [332, 205] on div "Reels 觀看率 290% 優秀 Reels 平均觀看數 646,048" at bounding box center [286, 218] width 253 height 26
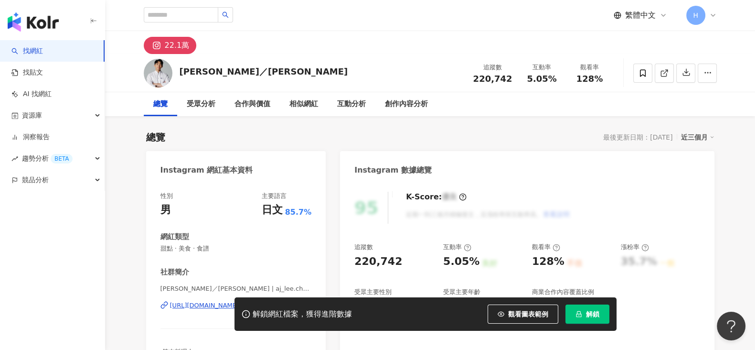
click at [278, 54] on div "[PERSON_NAME]／[PERSON_NAME] 追蹤數 220,742 互動率 5.05% 觀看率 128%" at bounding box center [430, 73] width 611 height 38
click at [192, 305] on div "解鎖網紅檔案，獲得進階數據 觀看圖表範例 解鎖" at bounding box center [377, 313] width 755 height 33
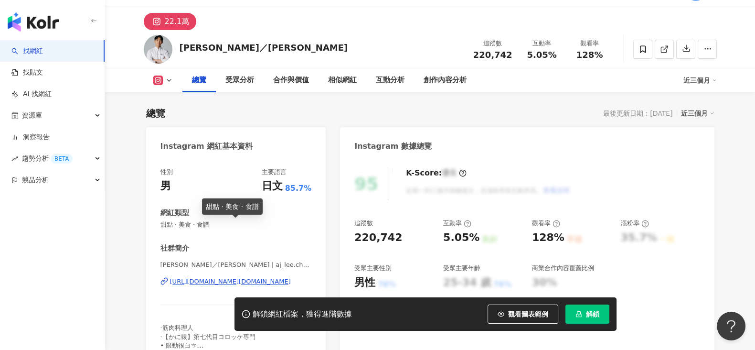
scroll to position [59, 0]
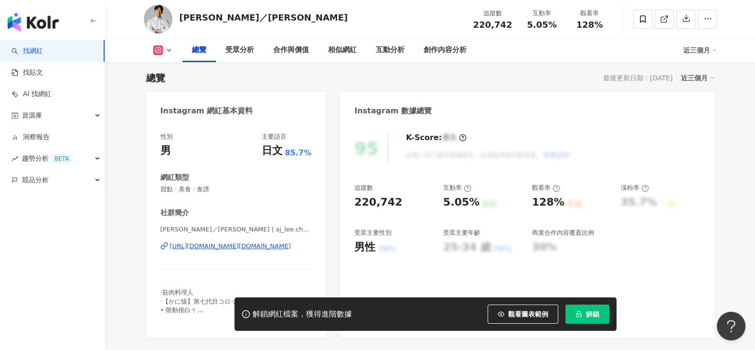
click at [218, 242] on div "[URL][DOMAIN_NAME][DOMAIN_NAME]" at bounding box center [230, 246] width 121 height 9
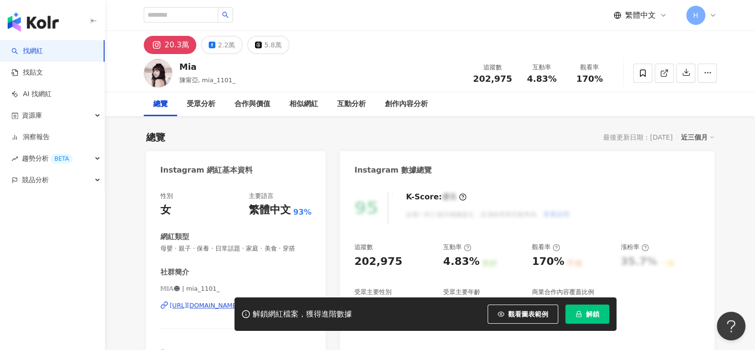
scroll to position [59, 0]
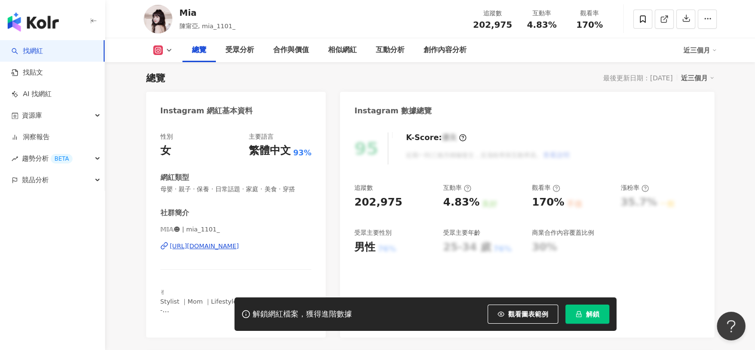
click at [207, 250] on div "https://www.instagram.com/mia_1101_/" at bounding box center [204, 246] width 69 height 9
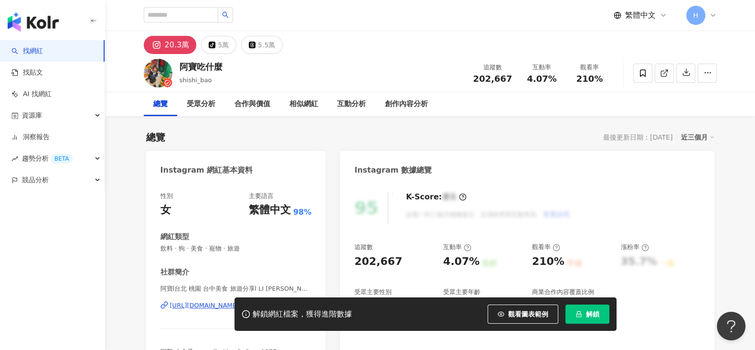
scroll to position [59, 0]
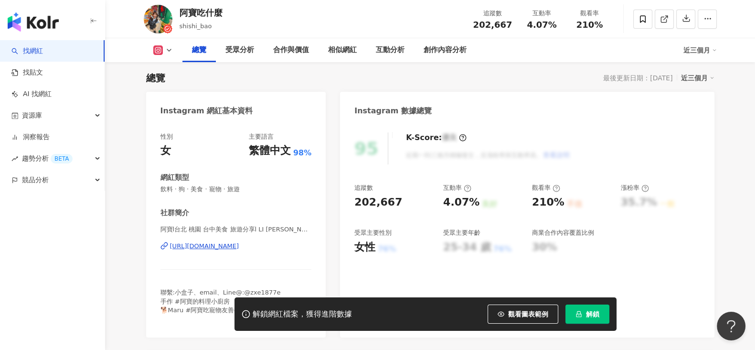
click at [256, 251] on div "阿寶l台北 桃園 台中美食 旅遊分享l LI [PERSON_NAME] | shishi_bao [URL][DOMAIN_NAME]" at bounding box center [235, 253] width 151 height 56
click at [251, 256] on div "阿寶l台北 桃園 台中美食 旅遊分享l LI [PERSON_NAME] | shishi_bao [URL][DOMAIN_NAME]" at bounding box center [235, 253] width 151 height 56
click at [239, 245] on div "[URL][DOMAIN_NAME]" at bounding box center [204, 246] width 69 height 9
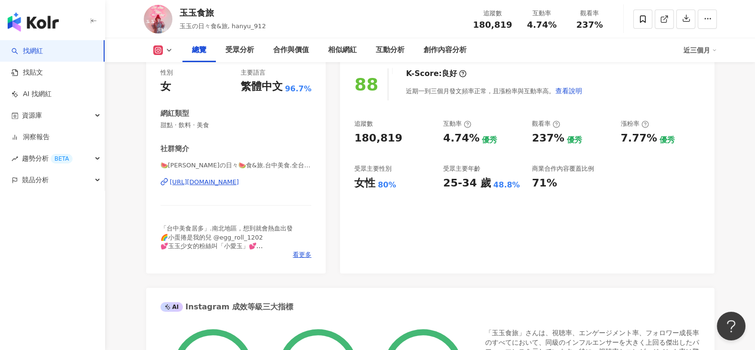
scroll to position [179, 0]
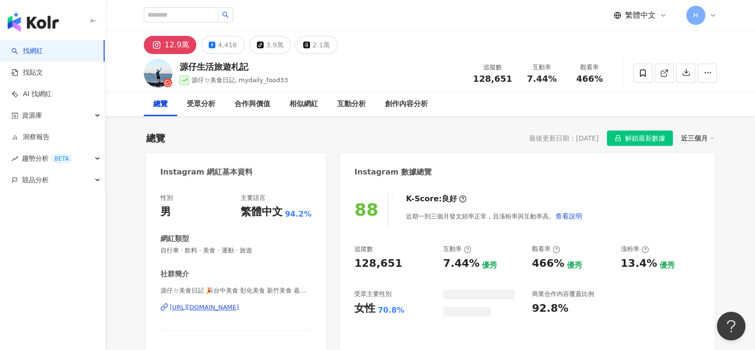
click at [239, 310] on div "[URL][DOMAIN_NAME]" at bounding box center [204, 307] width 69 height 9
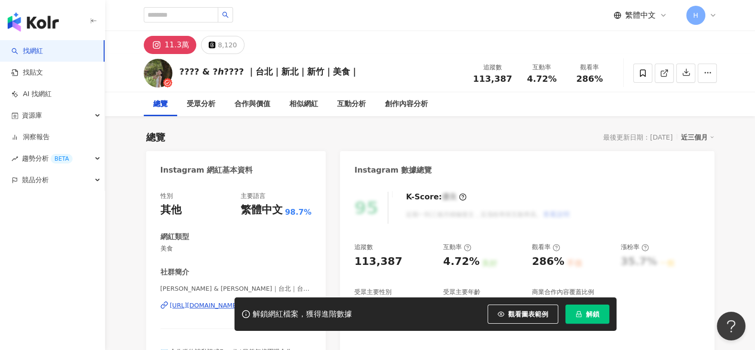
click at [232, 301] on div "[URL][DOMAIN_NAME][PERSON_NAME]" at bounding box center [230, 305] width 121 height 9
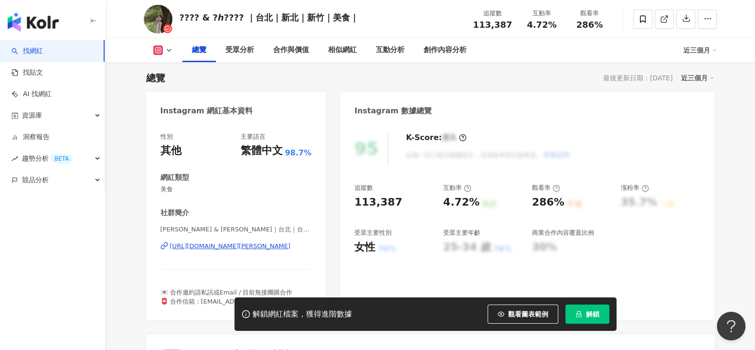
click at [585, 302] on div "解鎖網紅檔案，獲得進階數據 觀看圖表範例 解鎖" at bounding box center [425, 313] width 382 height 33
click at [583, 317] on button "解鎖" at bounding box center [587, 313] width 44 height 19
click at [589, 316] on span "解鎖" at bounding box center [592, 314] width 13 height 8
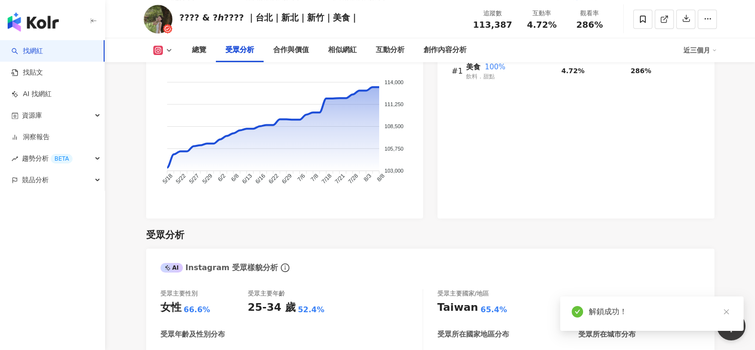
scroll to position [1313, 0]
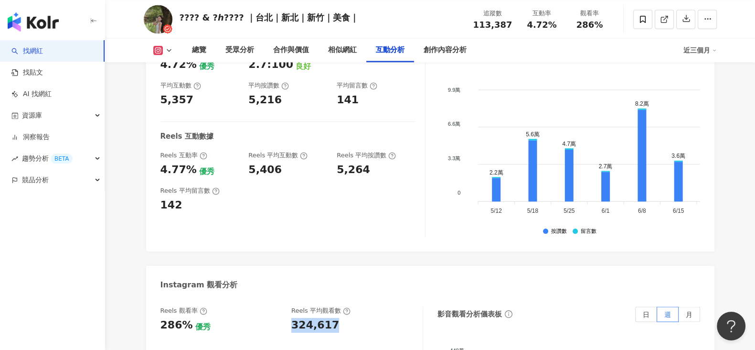
drag, startPoint x: 291, startPoint y: 299, endPoint x: 332, endPoint y: 299, distance: 40.6
click at [332, 318] on div "324,617" at bounding box center [352, 325] width 122 height 15
copy div "324,617"
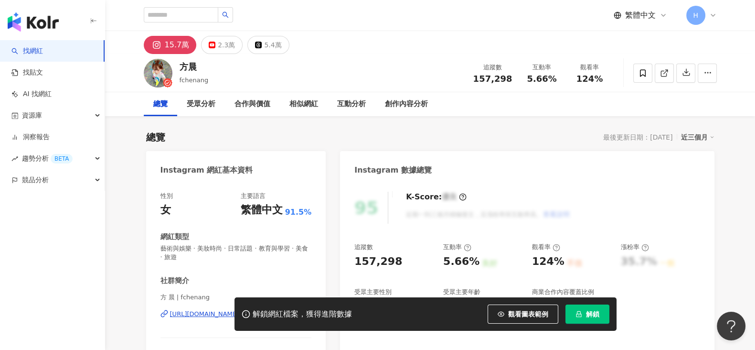
click at [208, 309] on div "[URL][DOMAIN_NAME]" at bounding box center [204, 313] width 69 height 9
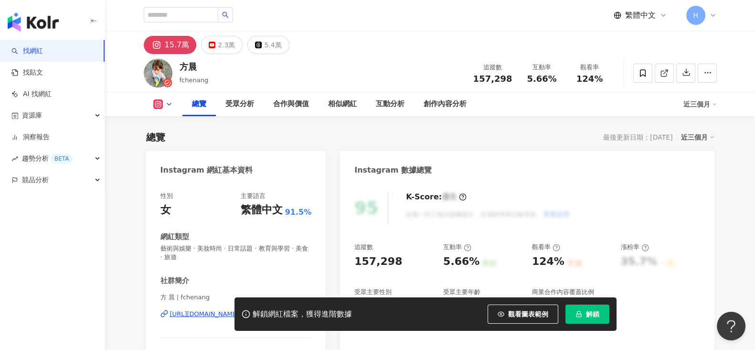
scroll to position [59, 0]
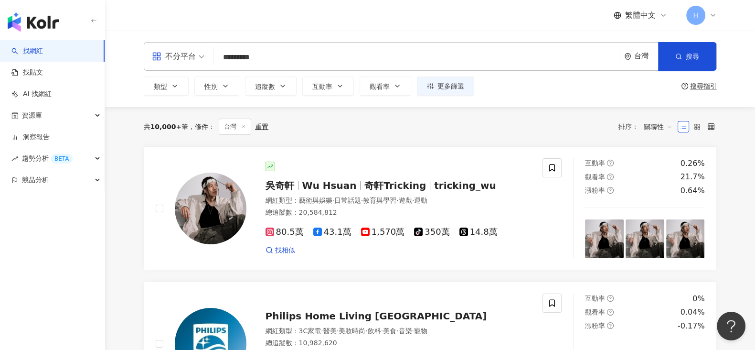
click at [236, 61] on input "*********" at bounding box center [417, 57] width 398 height 18
type input "*******"
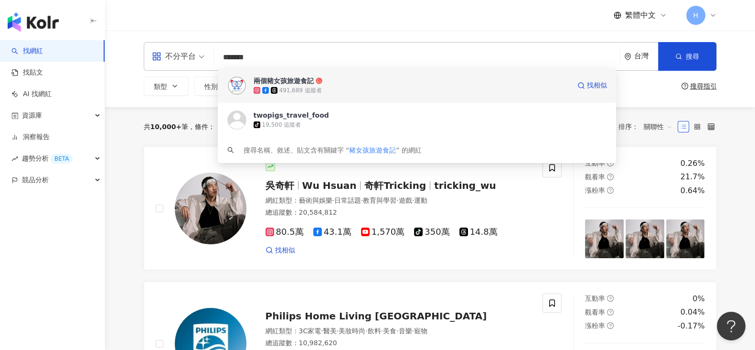
click at [341, 82] on span "兩個豬女孩旅遊食記" at bounding box center [412, 81] width 317 height 10
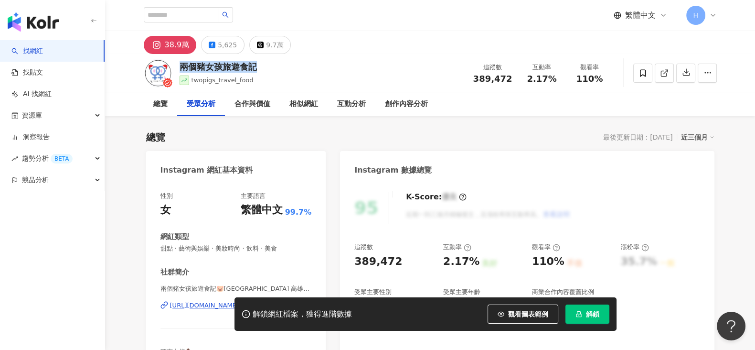
drag, startPoint x: 180, startPoint y: 66, endPoint x: 262, endPoint y: 68, distance: 81.7
click at [262, 68] on div "兩個豬女孩旅遊食記 twopigs_travel_food 追蹤數 389,472 互動率 2.17% 觀看率 110%" at bounding box center [430, 73] width 611 height 38
copy div "兩個豬女孩旅遊食記"
click at [387, 131] on div "總覽 最後更新日期：2025/8/12 近三個月" at bounding box center [430, 136] width 568 height 13
